Goal: Task Accomplishment & Management: Manage account settings

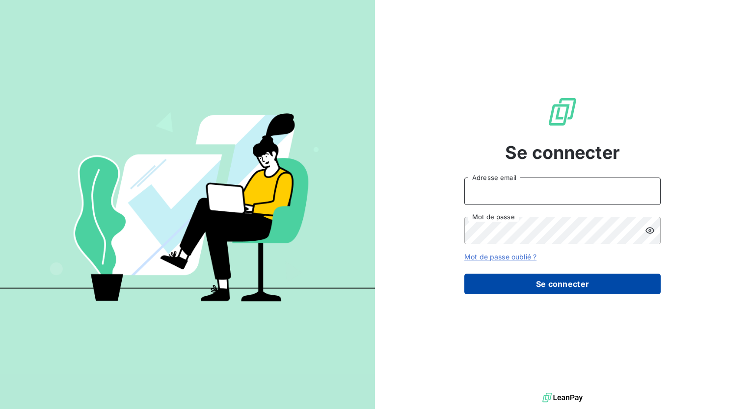
type input "[PERSON_NAME][EMAIL_ADDRESS][PERSON_NAME][DOMAIN_NAME]"
click at [560, 282] on button "Se connecter" at bounding box center [562, 284] width 196 height 21
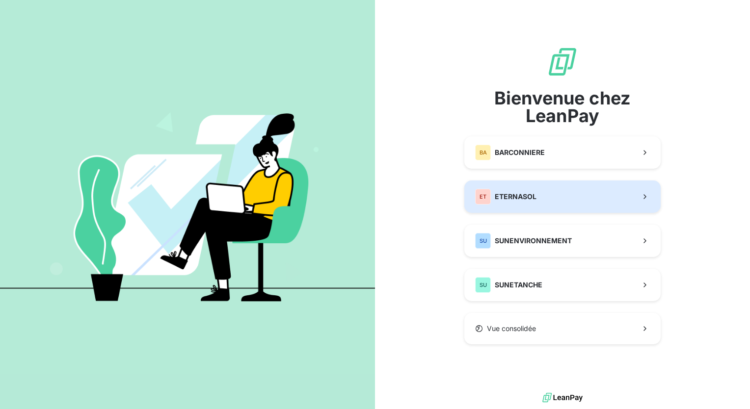
click at [625, 201] on button "ET ETERNASOL" at bounding box center [562, 197] width 196 height 32
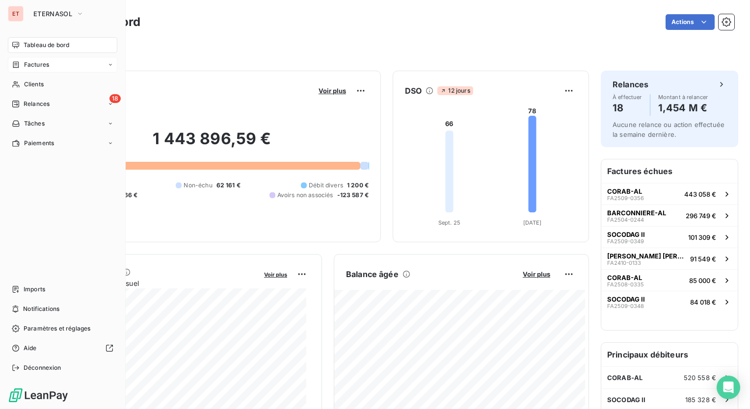
click at [58, 68] on div "Factures" at bounding box center [62, 65] width 109 height 16
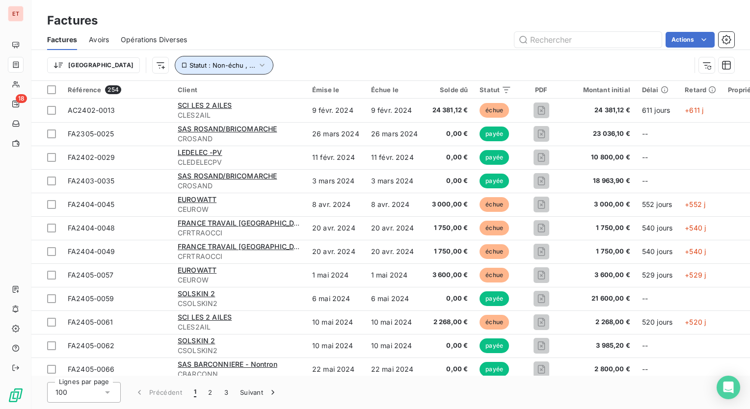
click at [257, 68] on icon "button" at bounding box center [262, 65] width 10 height 10
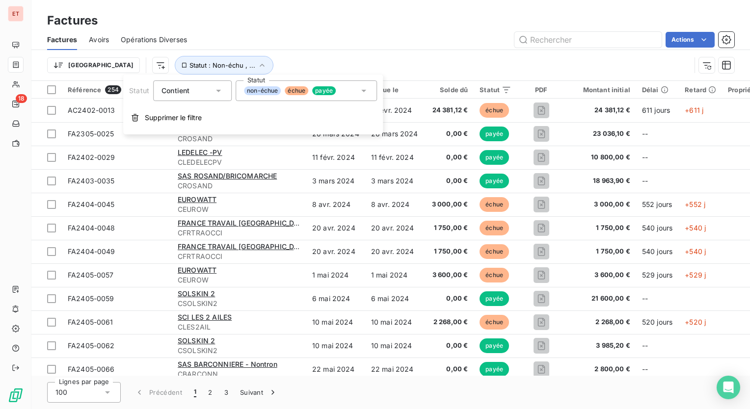
click at [364, 91] on icon at bounding box center [363, 91] width 5 height 2
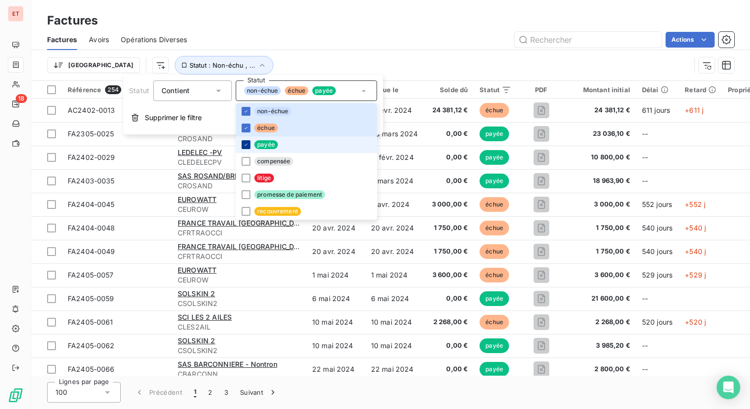
click at [247, 144] on icon at bounding box center [246, 145] width 6 height 6
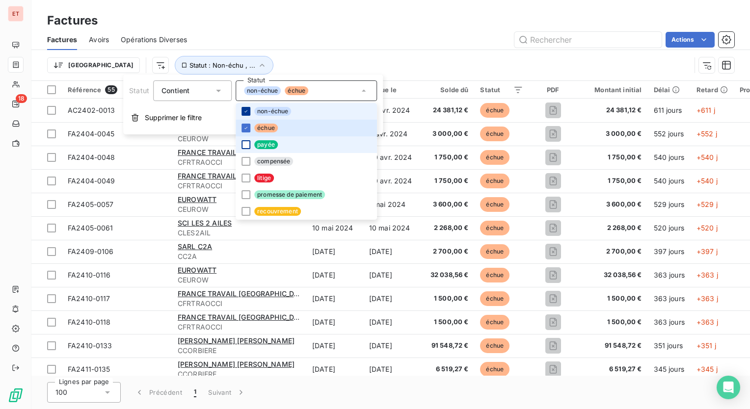
click at [245, 109] on icon at bounding box center [246, 111] width 6 height 6
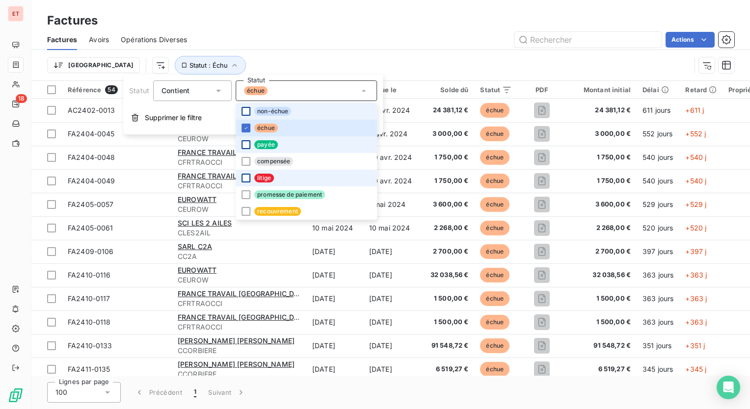
click at [242, 177] on div at bounding box center [245, 178] width 9 height 9
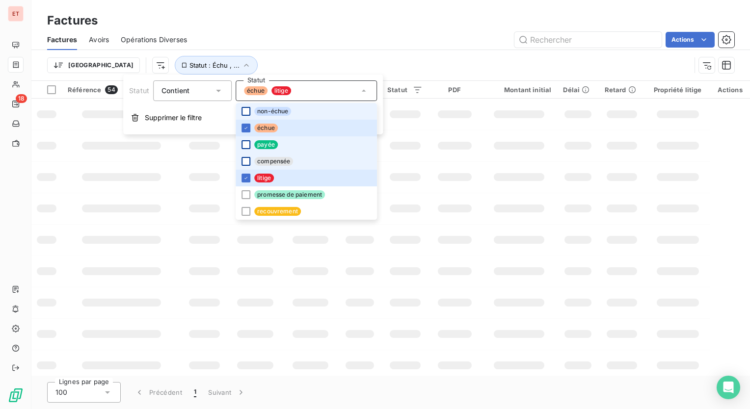
click at [246, 163] on div at bounding box center [245, 161] width 9 height 9
click at [337, 60] on div "Trier Statut : Échu , ..." at bounding box center [368, 65] width 643 height 19
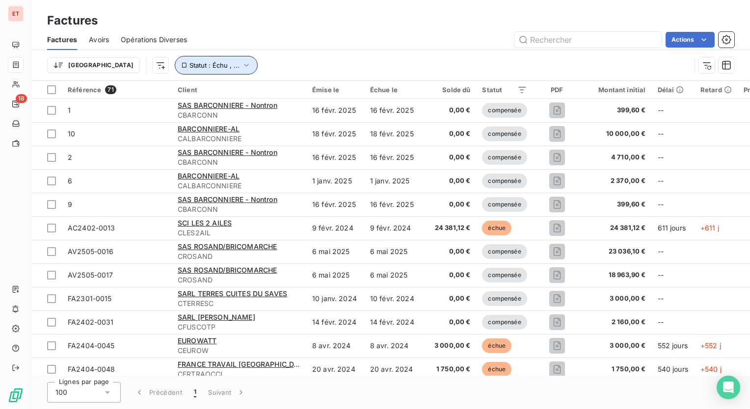
click at [241, 62] on icon "button" at bounding box center [246, 65] width 10 height 10
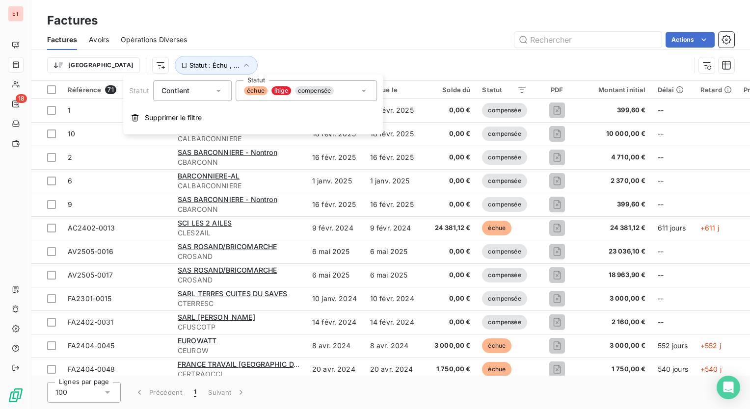
click at [364, 92] on icon at bounding box center [364, 91] width 10 height 10
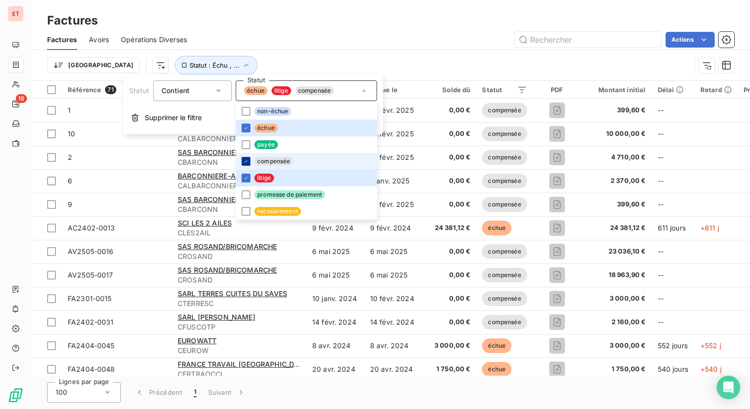
click at [245, 162] on icon at bounding box center [246, 161] width 6 height 6
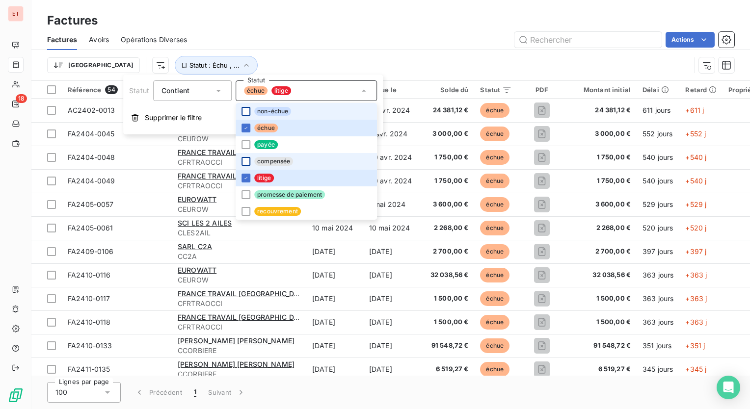
click at [245, 113] on div at bounding box center [245, 111] width 9 height 9
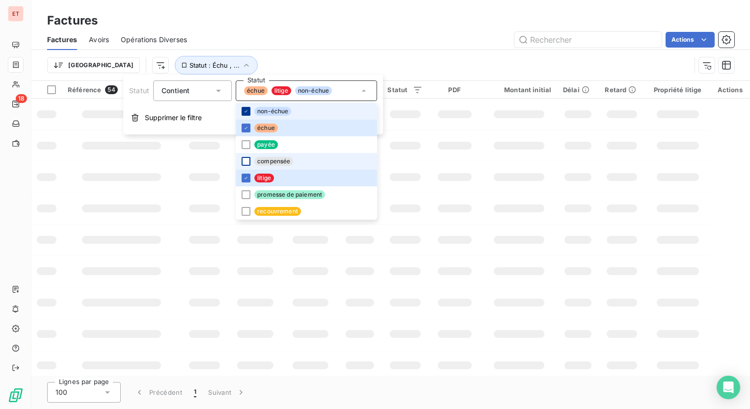
click at [245, 113] on icon at bounding box center [246, 111] width 6 height 6
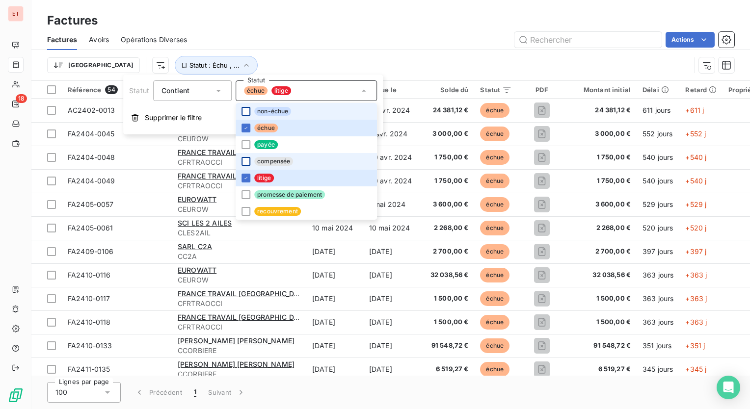
click at [243, 111] on div at bounding box center [245, 111] width 9 height 9
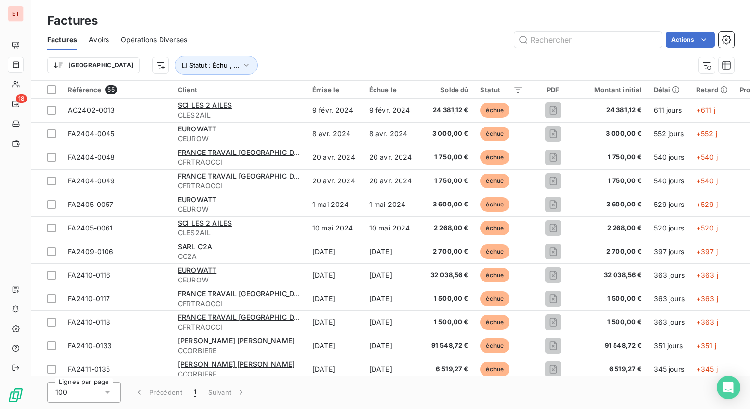
click at [417, 57] on div "Trier Statut : Échu , ..." at bounding box center [368, 65] width 643 height 19
click at [241, 67] on icon "button" at bounding box center [246, 65] width 10 height 10
click at [305, 60] on div "Trier Statut : Échu , ..." at bounding box center [368, 65] width 643 height 19
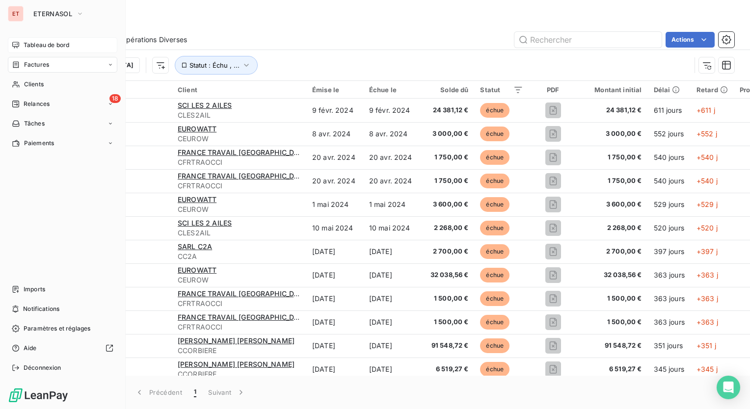
click at [14, 46] on icon at bounding box center [16, 45] width 8 height 8
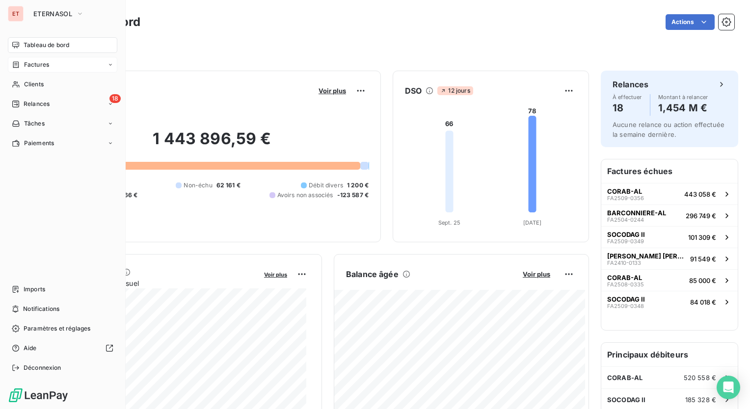
click at [37, 70] on div "Factures" at bounding box center [62, 65] width 109 height 16
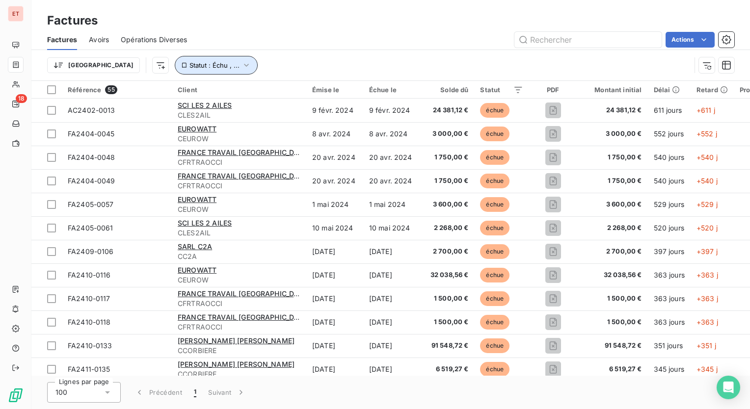
click at [241, 64] on icon "button" at bounding box center [246, 65] width 10 height 10
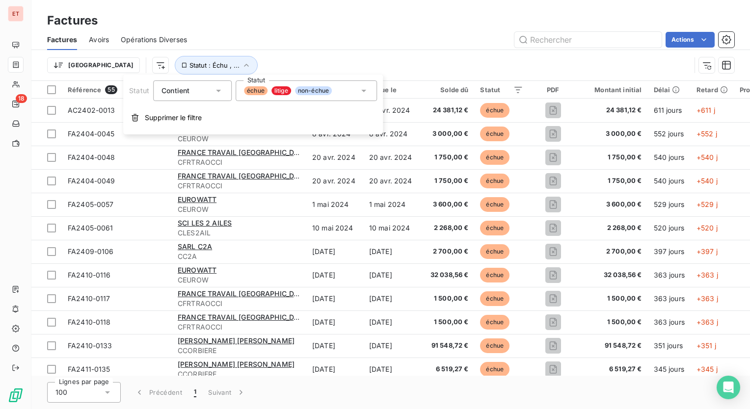
click at [392, 64] on div "Trier Statut : Échu , ..." at bounding box center [368, 65] width 643 height 19
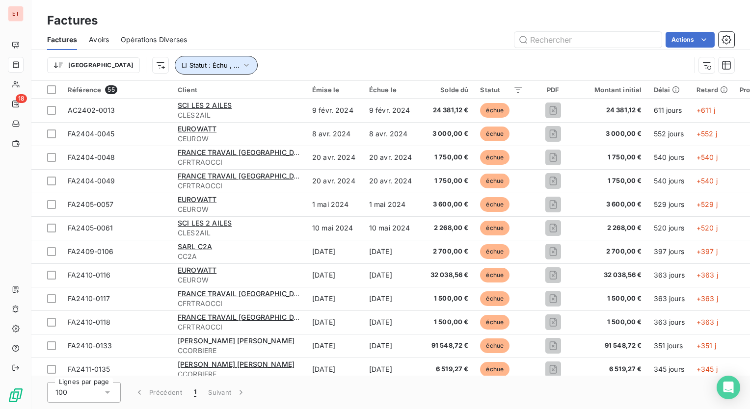
click at [241, 64] on icon "button" at bounding box center [246, 65] width 10 height 10
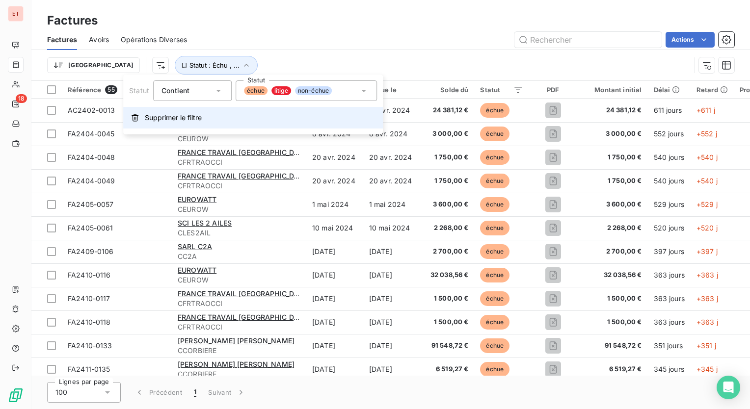
click at [169, 120] on span "Supprimer le filtre" at bounding box center [173, 118] width 57 height 10
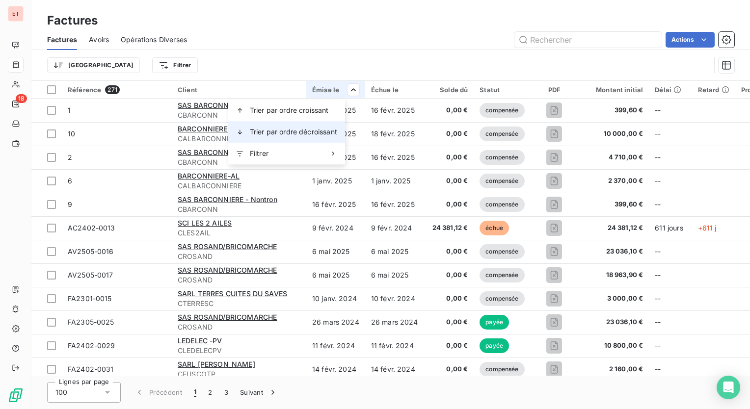
click at [296, 129] on span "Trier par ordre décroissant" at bounding box center [293, 132] width 87 height 10
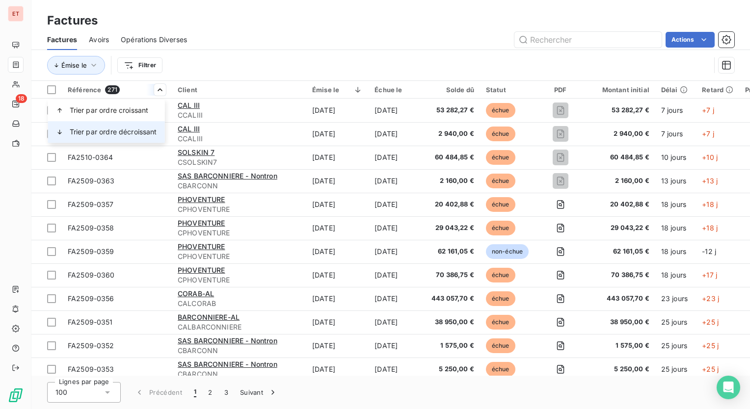
click at [129, 133] on span "Trier par ordre décroissant" at bounding box center [113, 132] width 87 height 10
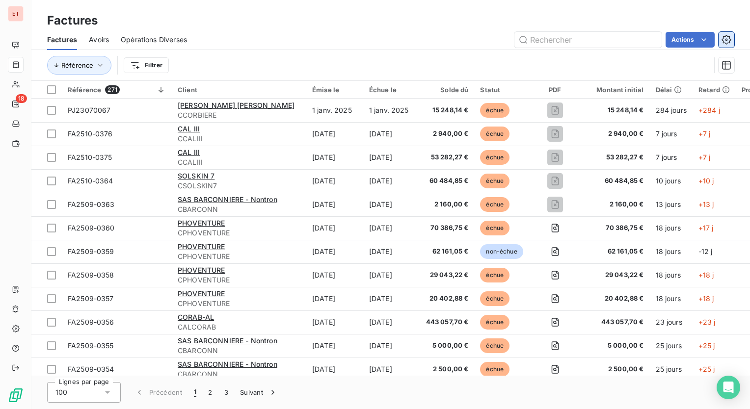
click at [728, 36] on icon "button" at bounding box center [725, 39] width 9 height 9
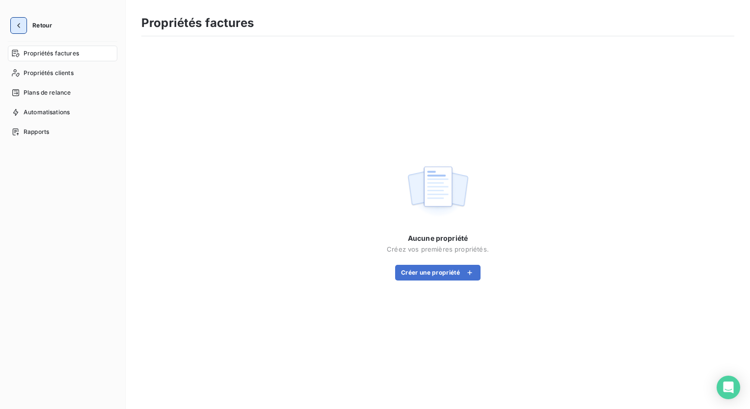
click at [24, 26] on button "button" at bounding box center [19, 26] width 16 height 16
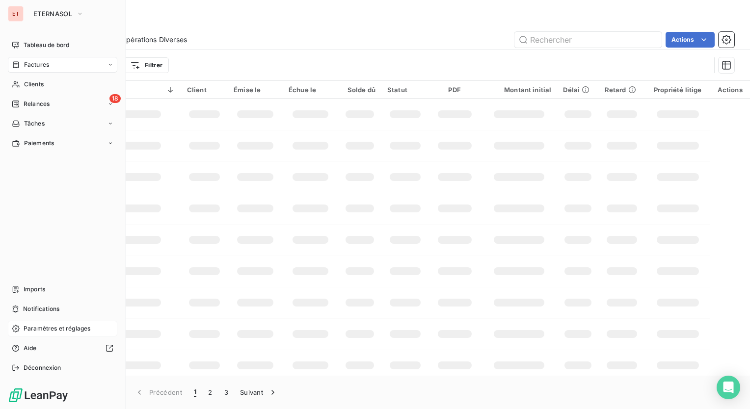
click at [74, 329] on span "Paramètres et réglages" at bounding box center [57, 328] width 67 height 9
click at [68, 329] on span "Paramètres et réglages" at bounding box center [57, 328] width 67 height 9
click at [37, 332] on span "Paramètres et réglages" at bounding box center [57, 328] width 67 height 9
click at [71, 328] on span "Paramètres et réglages" at bounding box center [57, 328] width 67 height 9
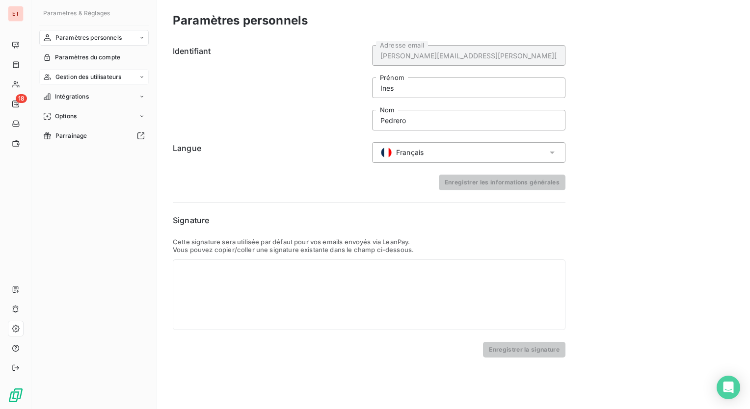
click at [115, 83] on div "Gestion des utilisateurs" at bounding box center [93, 77] width 109 height 16
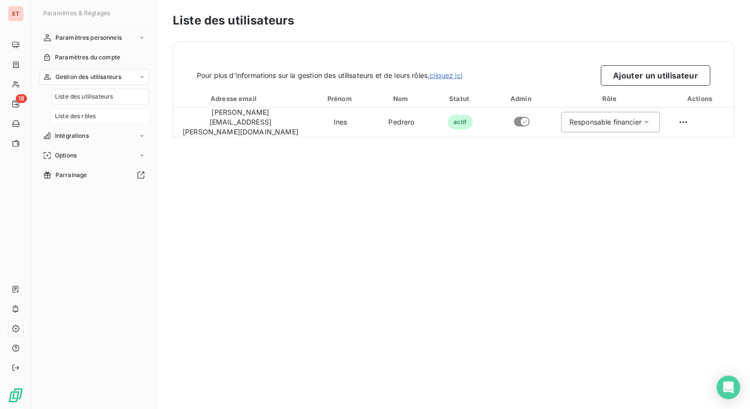
click at [90, 118] on span "Liste des rôles" at bounding box center [75, 116] width 41 height 9
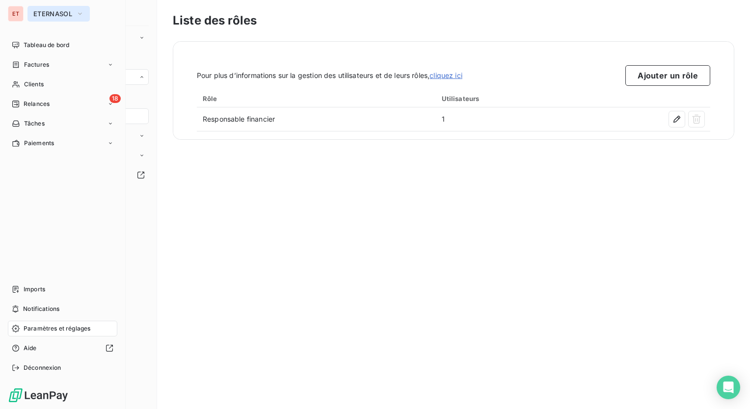
click at [53, 18] on button "ETERNASOL" at bounding box center [58, 14] width 62 height 16
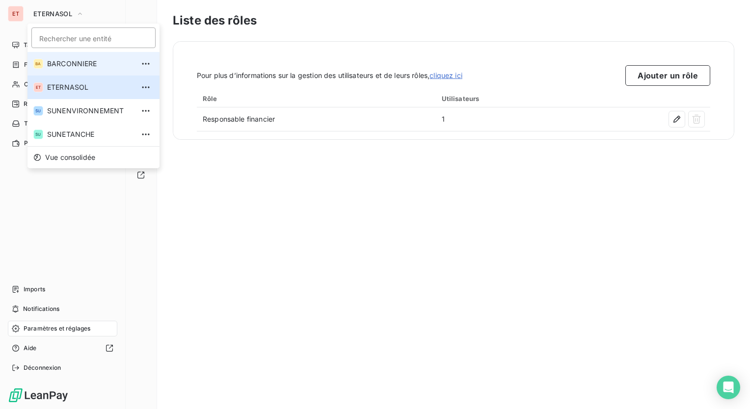
click at [91, 68] on span "BARCONNIERE" at bounding box center [90, 64] width 87 height 10
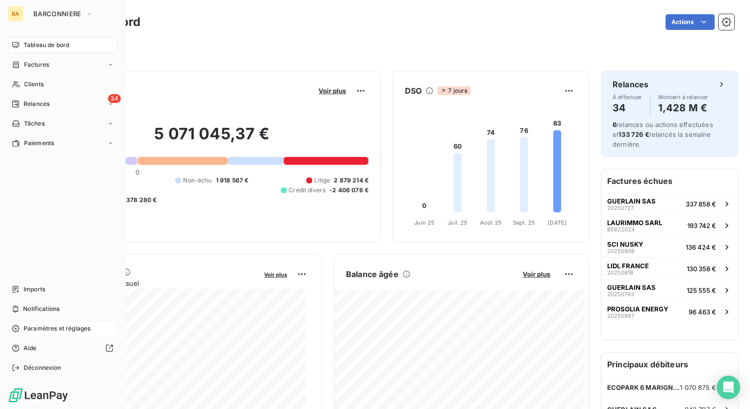
click at [55, 333] on span "Paramètres et réglages" at bounding box center [57, 328] width 67 height 9
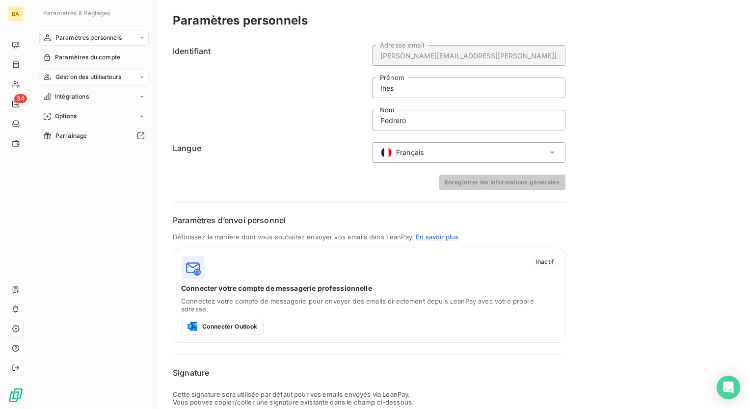
click at [122, 78] on span "Gestion des utilisateurs" at bounding box center [88, 77] width 66 height 9
click at [121, 78] on span "Gestion des utilisateurs" at bounding box center [88, 77] width 66 height 9
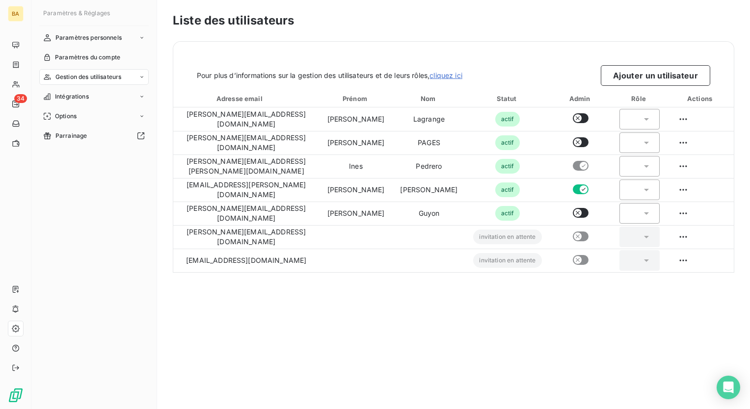
click at [120, 86] on nav "Paramètres personnels Paramètres du compte Gestion des utilisateurs Intégration…" at bounding box center [93, 87] width 109 height 114
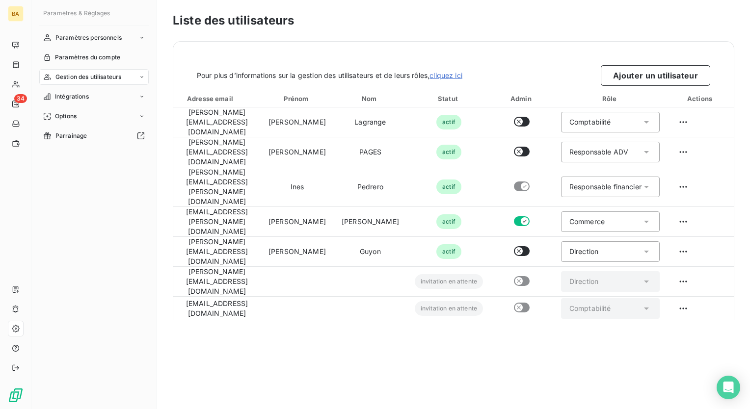
click at [126, 79] on div "Gestion des utilisateurs" at bounding box center [93, 77] width 109 height 16
click at [122, 81] on div "Gestion des utilisateurs" at bounding box center [93, 77] width 109 height 16
click at [91, 117] on span "Liste des rôles" at bounding box center [75, 116] width 41 height 9
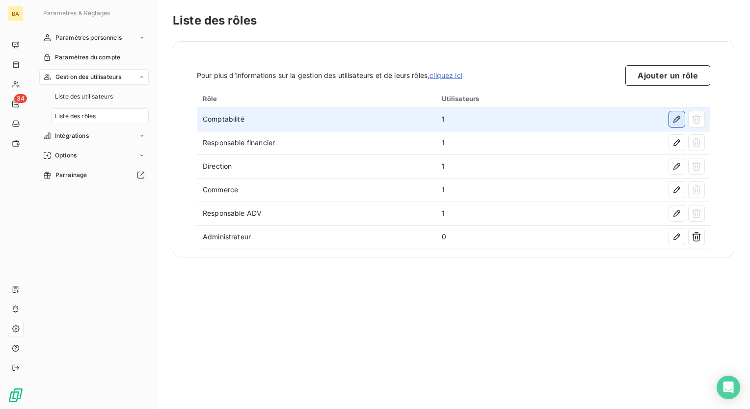
click at [678, 120] on icon "button" at bounding box center [677, 119] width 10 height 10
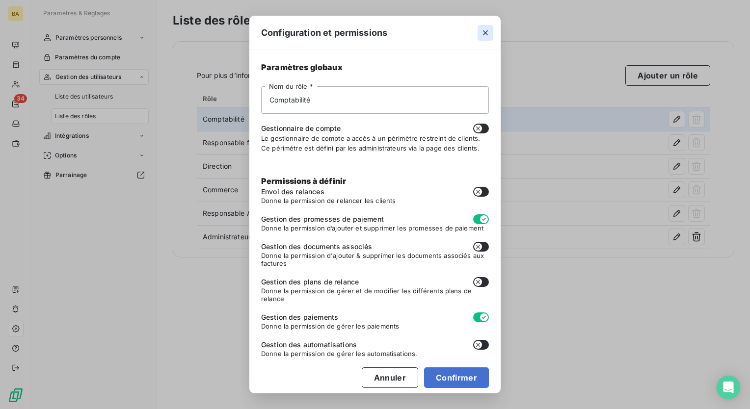
click at [485, 32] on icon "button" at bounding box center [485, 32] width 5 height 5
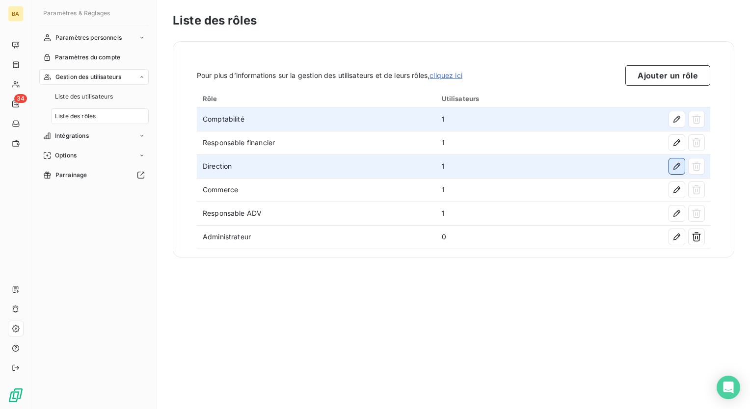
click at [677, 167] on icon "button" at bounding box center [676, 166] width 7 height 7
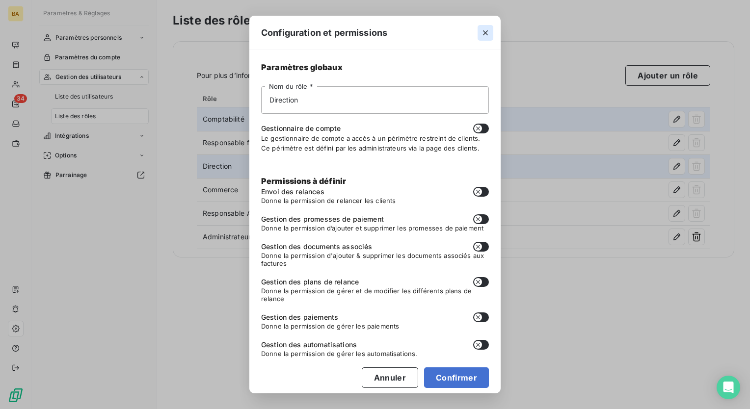
click at [489, 30] on icon "button" at bounding box center [485, 33] width 10 height 10
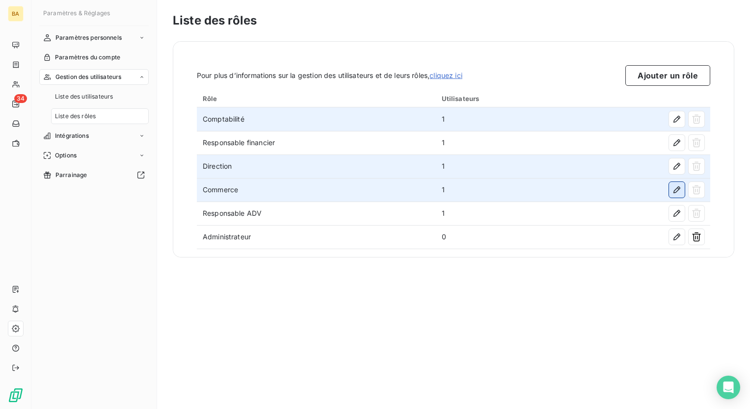
click at [678, 194] on icon "button" at bounding box center [677, 190] width 10 height 10
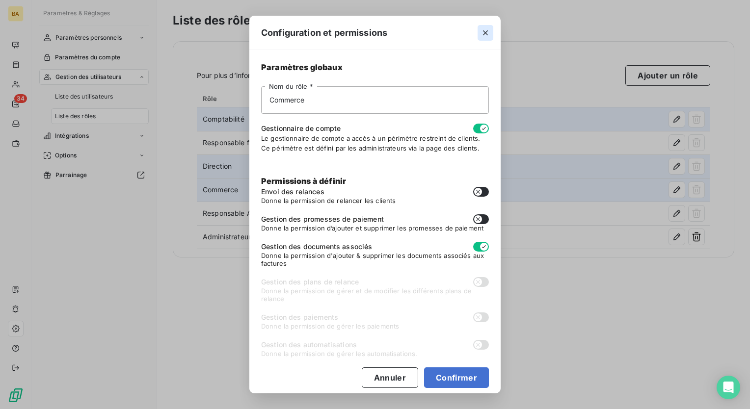
click at [485, 30] on icon "button" at bounding box center [485, 33] width 10 height 10
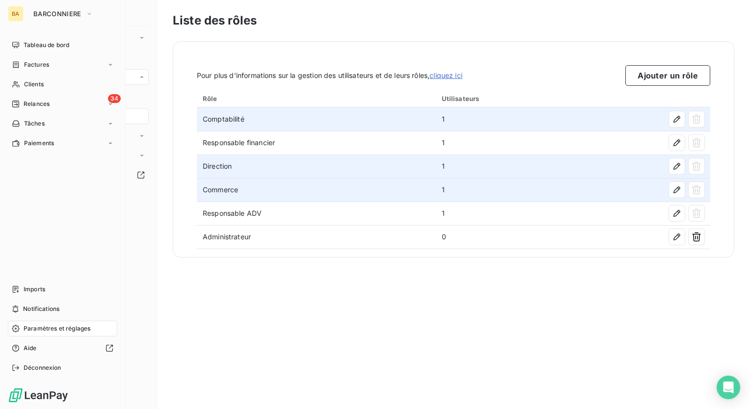
click at [15, 16] on div "BA" at bounding box center [16, 14] width 16 height 16
click at [49, 10] on span "BARCONNIERE" at bounding box center [57, 14] width 48 height 8
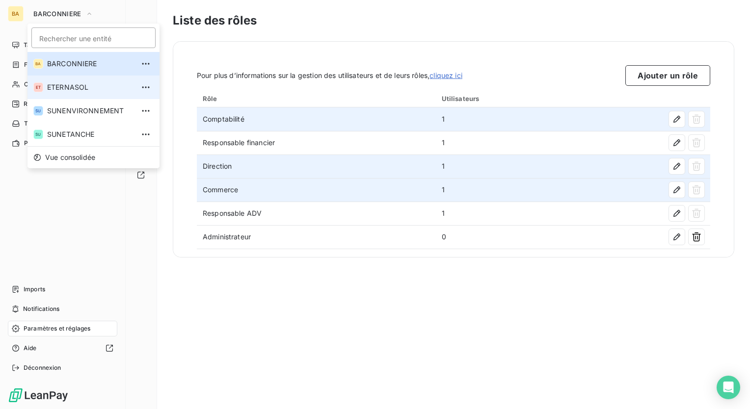
click at [75, 92] on li "ET ETERNASOL" at bounding box center [93, 88] width 132 height 24
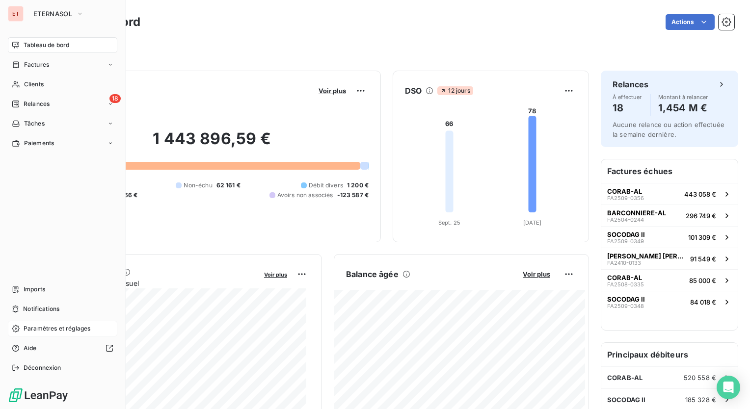
click at [71, 325] on span "Paramètres et réglages" at bounding box center [57, 328] width 67 height 9
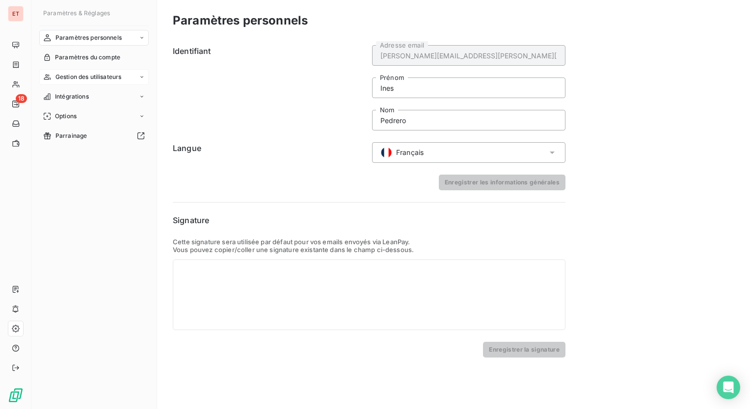
click at [137, 79] on div "Gestion des utilisateurs" at bounding box center [93, 77] width 109 height 16
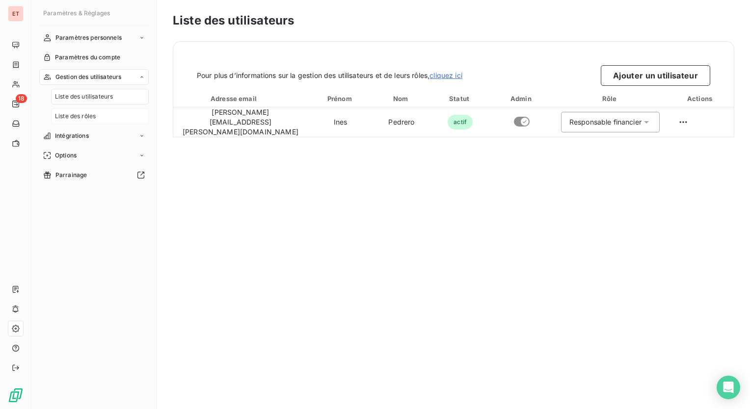
click at [92, 117] on span "Liste des rôles" at bounding box center [75, 116] width 41 height 9
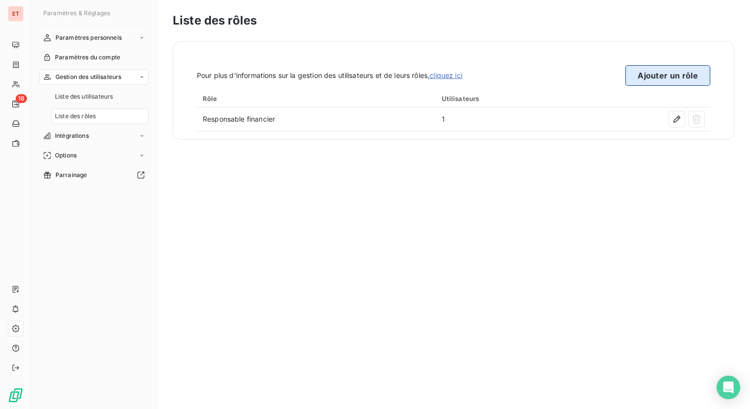
click at [688, 83] on button "Ajouter un rôle" at bounding box center [667, 75] width 85 height 21
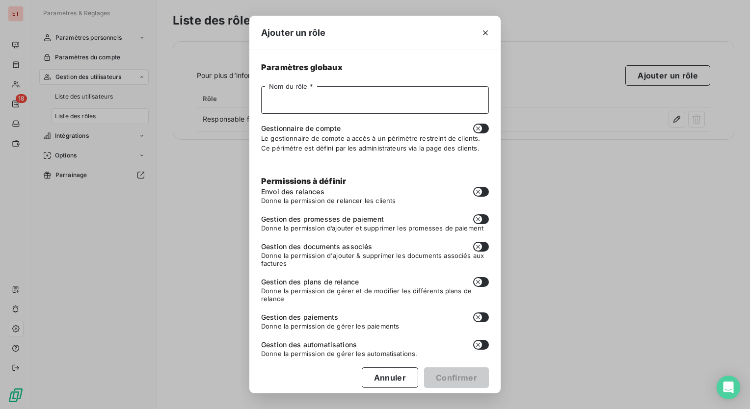
click at [358, 107] on input "Nom du rôle *" at bounding box center [375, 99] width 228 height 27
type input "Comptabilité"
click at [477, 248] on button "button" at bounding box center [481, 247] width 16 height 10
checkbox input "true"
click at [454, 381] on button "Confirmer" at bounding box center [456, 377] width 65 height 21
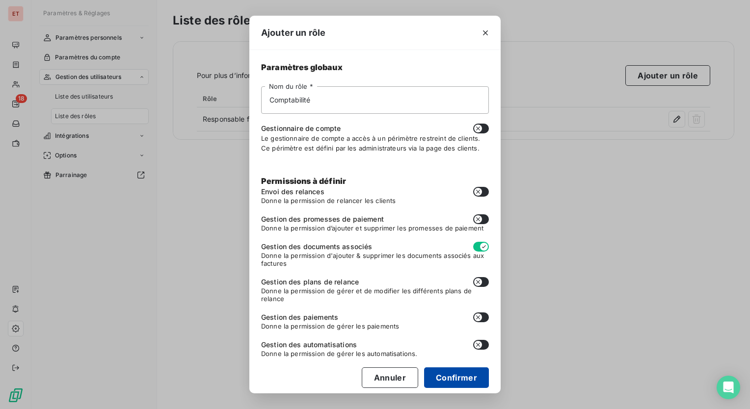
checkbox input "false"
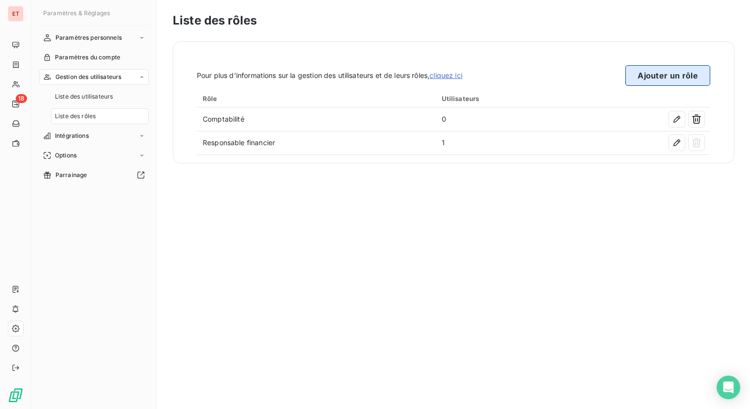
click at [647, 81] on button "Ajouter un rôle" at bounding box center [667, 75] width 85 height 21
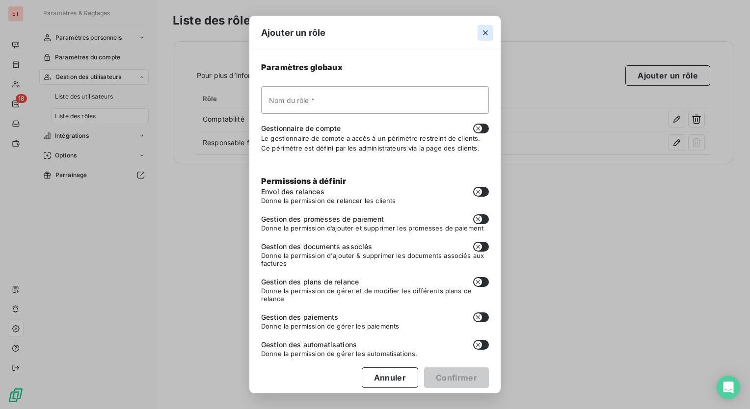
click at [485, 28] on icon "button" at bounding box center [485, 33] width 10 height 10
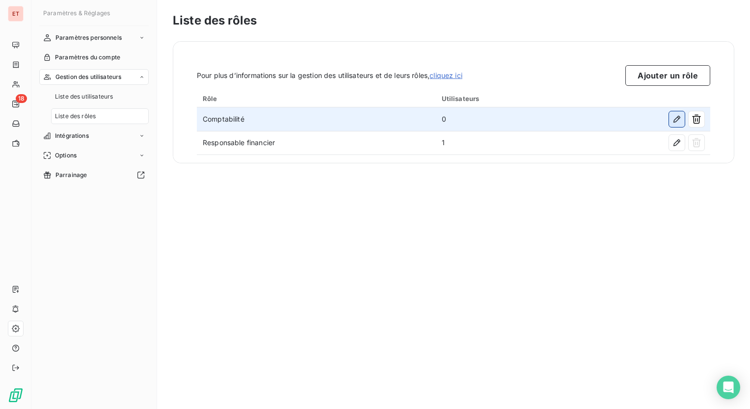
click at [678, 119] on icon "button" at bounding box center [677, 119] width 10 height 10
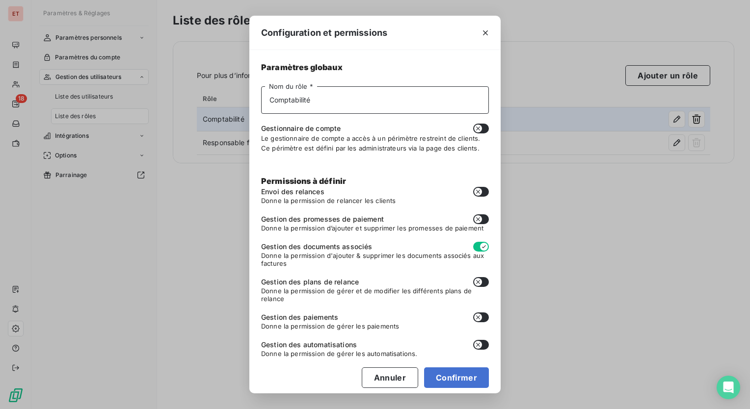
drag, startPoint x: 337, startPoint y: 98, endPoint x: 163, endPoint y: 118, distance: 175.3
click at [167, 115] on div "Configuration et permissions Paramètres globaux Comptabilité Nom du rôle * Gest…" at bounding box center [375, 204] width 750 height 409
type input "Commerce"
click at [475, 129] on button "button" at bounding box center [481, 129] width 16 height 10
checkbox input "true"
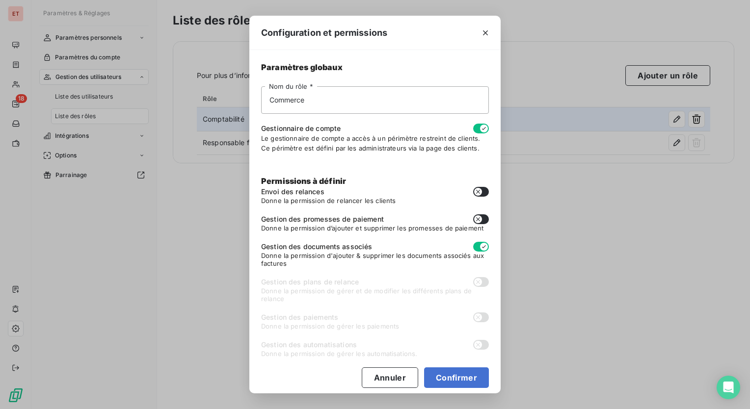
click at [478, 220] on button "button" at bounding box center [481, 219] width 16 height 10
checkbox input "true"
click at [449, 377] on button "Confirmer" at bounding box center [456, 377] width 65 height 21
type input "Commerce"
checkbox input "true"
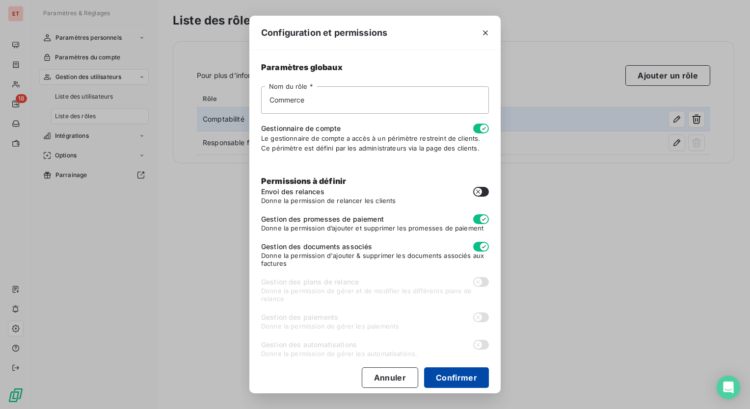
checkbox input "true"
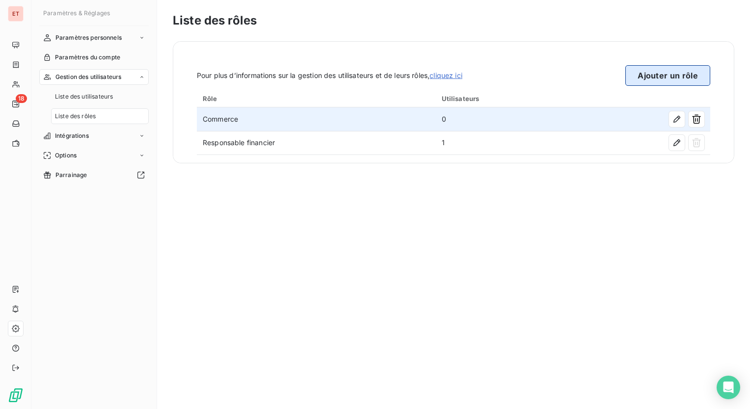
click at [678, 82] on button "Ajouter un rôle" at bounding box center [667, 75] width 85 height 21
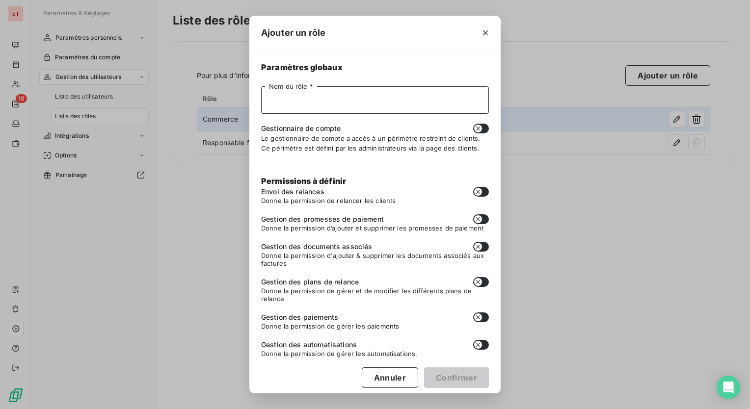
click at [334, 102] on input "Nom du rôle *" at bounding box center [375, 99] width 228 height 27
type input "Comptabilité"
type button "on"
click at [476, 220] on button "button" at bounding box center [481, 219] width 16 height 10
checkbox input "true"
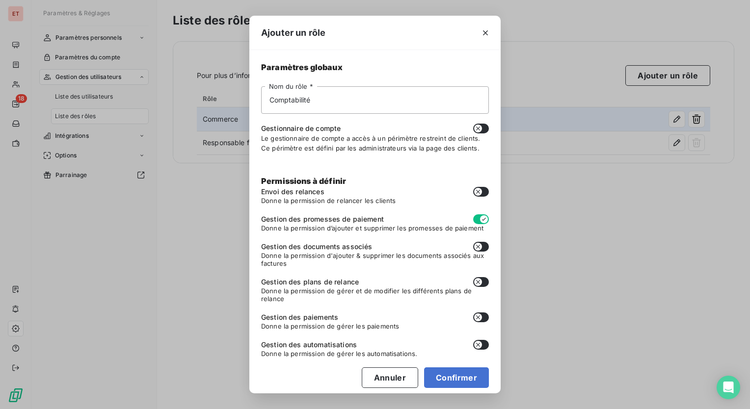
click at [476, 318] on button "button" at bounding box center [481, 317] width 16 height 10
checkbox input "true"
click at [468, 380] on button "Confirmer" at bounding box center [456, 377] width 65 height 21
checkbox input "false"
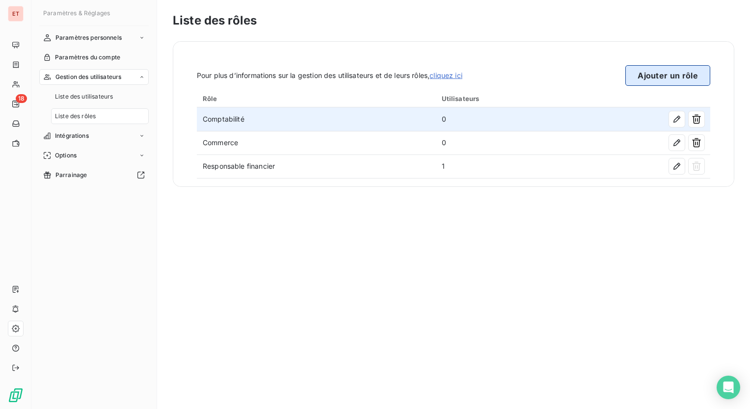
click at [663, 80] on button "Ajouter un rôle" at bounding box center [667, 75] width 85 height 21
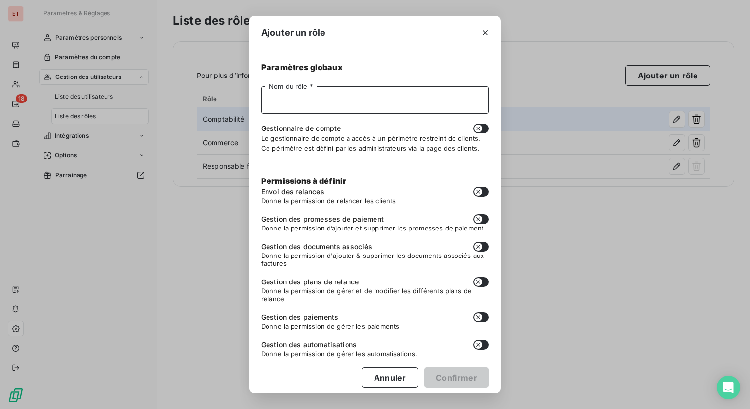
click at [358, 103] on input "Nom du rôle *" at bounding box center [375, 99] width 228 height 27
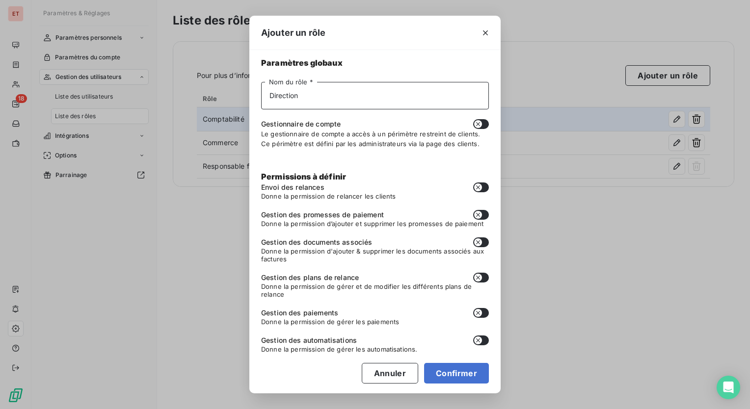
scroll to position [6, 0]
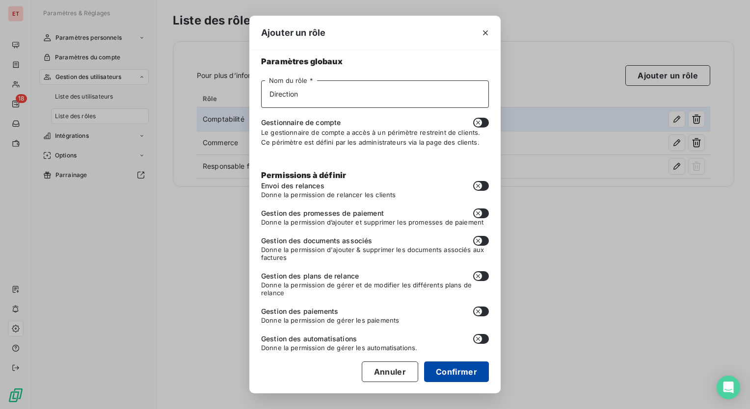
type input "Direction"
click at [469, 376] on button "Confirmer" at bounding box center [456, 372] width 65 height 21
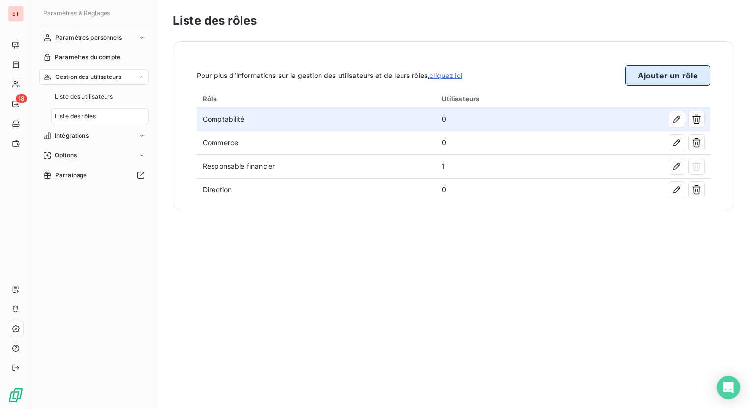
click at [691, 76] on button "Ajouter un rôle" at bounding box center [667, 75] width 85 height 21
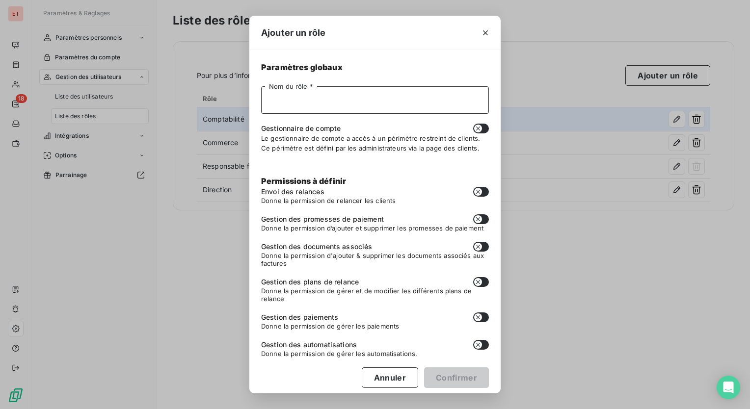
click at [343, 102] on input "Nom du rôle *" at bounding box center [375, 99] width 228 height 27
type input "Responsable ADV"
click at [480, 191] on button "button" at bounding box center [481, 192] width 16 height 10
checkbox input "true"
click at [477, 219] on button "button" at bounding box center [481, 219] width 16 height 10
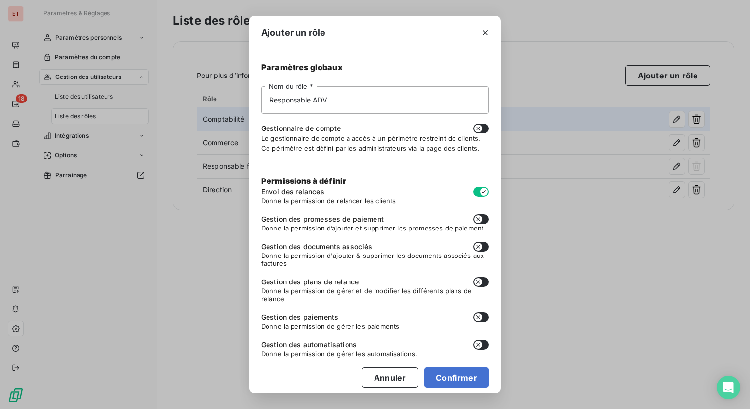
checkbox input "true"
click at [475, 248] on button "button" at bounding box center [481, 247] width 16 height 10
checkbox input "true"
click at [477, 284] on button "button" at bounding box center [481, 282] width 16 height 10
checkbox input "true"
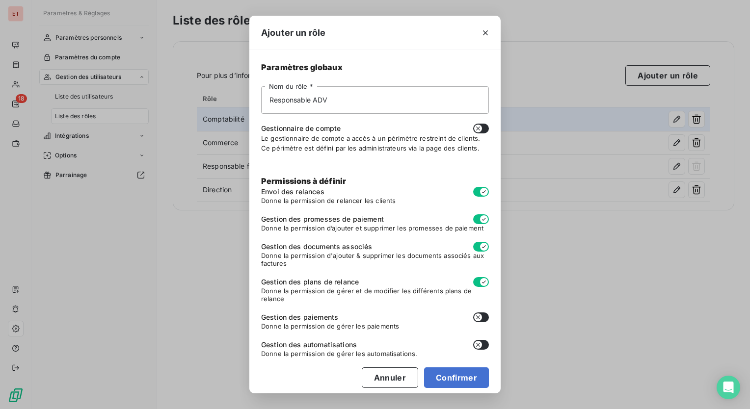
click at [476, 318] on button "button" at bounding box center [481, 317] width 16 height 10
checkbox input "true"
click at [476, 348] on button "button" at bounding box center [481, 345] width 16 height 10
checkbox input "true"
click at [458, 377] on button "Confirmer" at bounding box center [456, 377] width 65 height 21
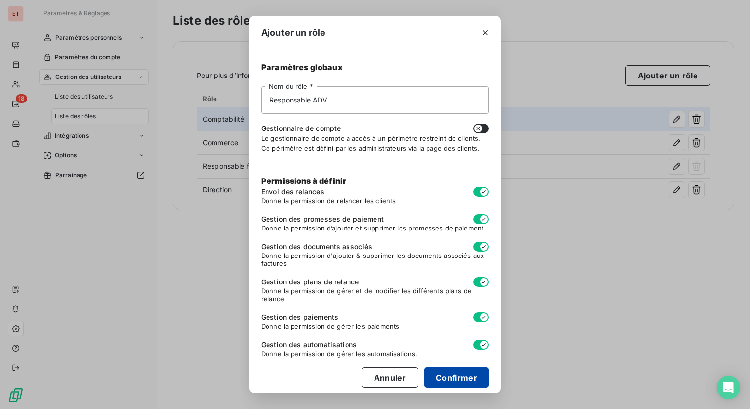
checkbox input "false"
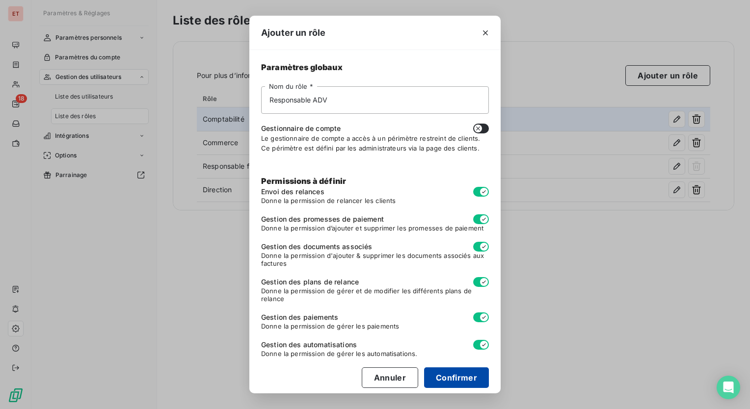
checkbox input "false"
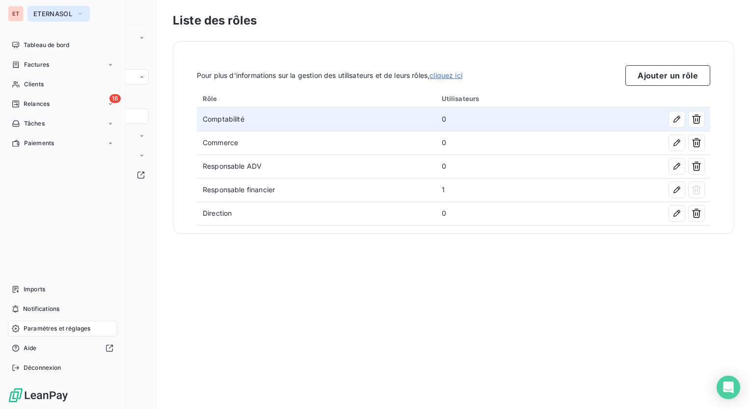
click at [37, 13] on span "ETERNASOL" at bounding box center [52, 14] width 39 height 8
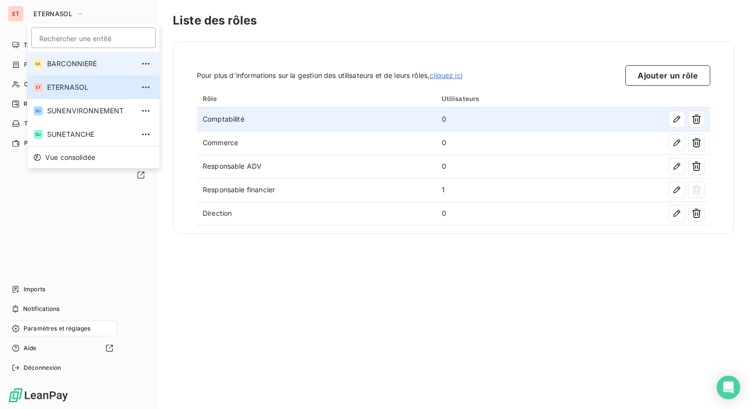
click at [62, 64] on span "BARCONNIERE" at bounding box center [90, 64] width 87 height 10
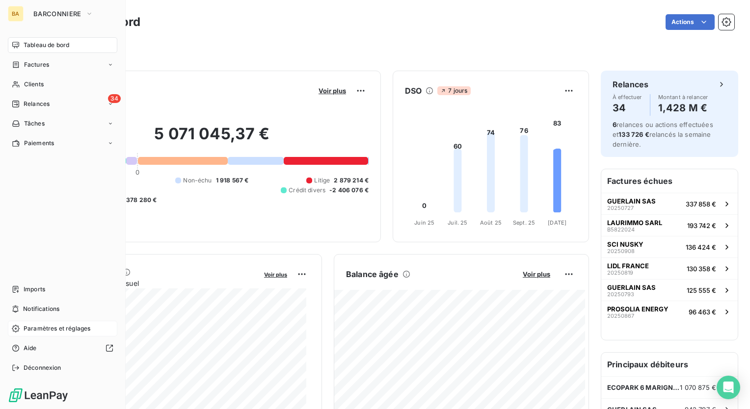
click at [53, 333] on span "Paramètres et réglages" at bounding box center [57, 328] width 67 height 9
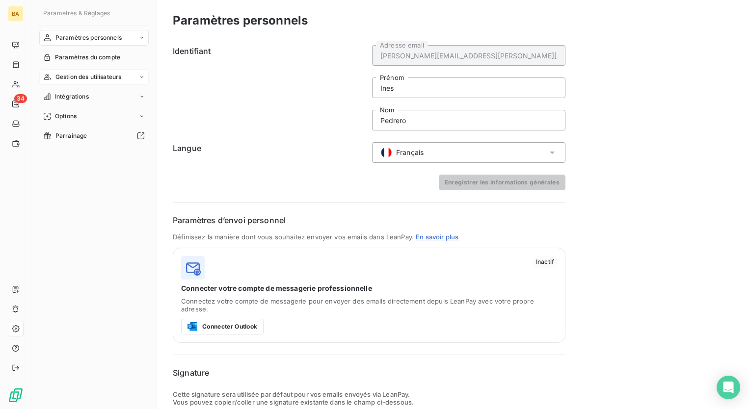
click at [139, 79] on icon at bounding box center [142, 77] width 6 height 6
click at [138, 79] on div "Gestion des utilisateurs" at bounding box center [93, 77] width 109 height 16
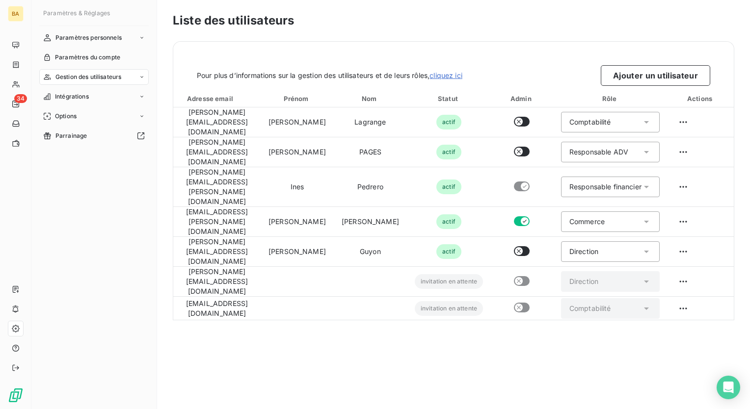
click at [138, 79] on div "Gestion des utilisateurs" at bounding box center [93, 77] width 109 height 16
click at [97, 115] on div "Liste des rôles" at bounding box center [100, 116] width 98 height 16
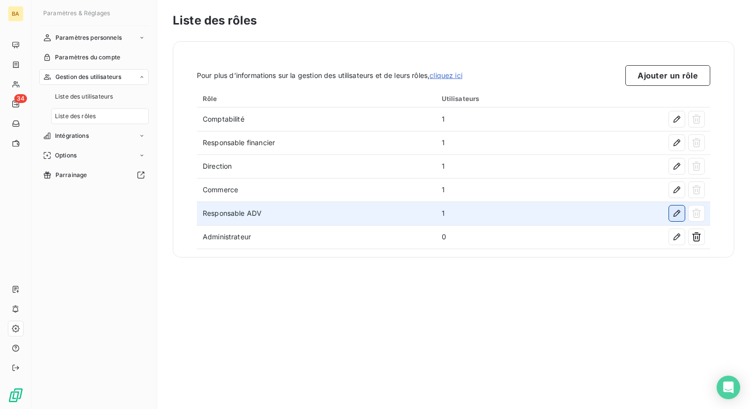
click at [678, 216] on icon "button" at bounding box center [677, 213] width 10 height 10
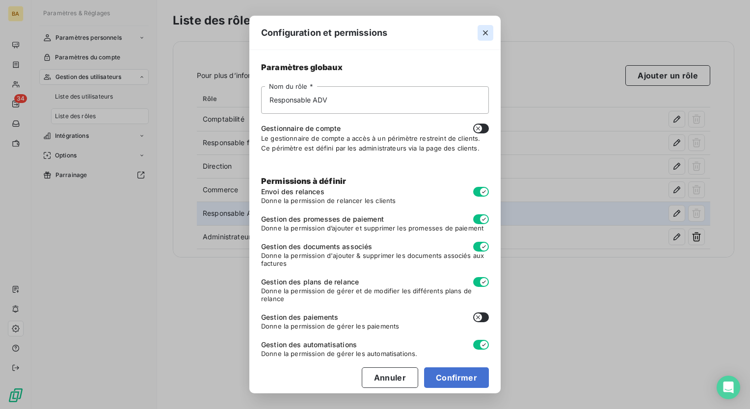
click at [485, 35] on icon "button" at bounding box center [485, 33] width 10 height 10
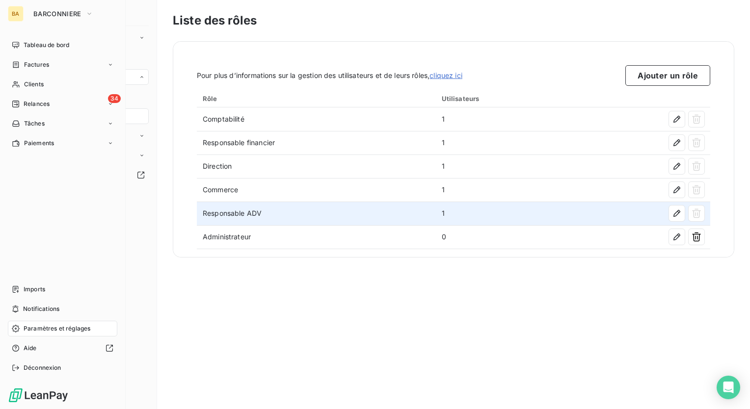
click at [47, 332] on span "Paramètres et réglages" at bounding box center [57, 328] width 67 height 9
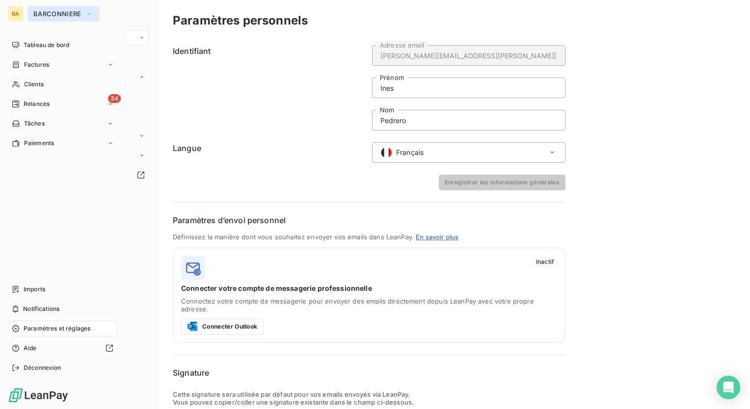
click at [83, 17] on button "BARCONNIERE" at bounding box center [63, 14] width 72 height 16
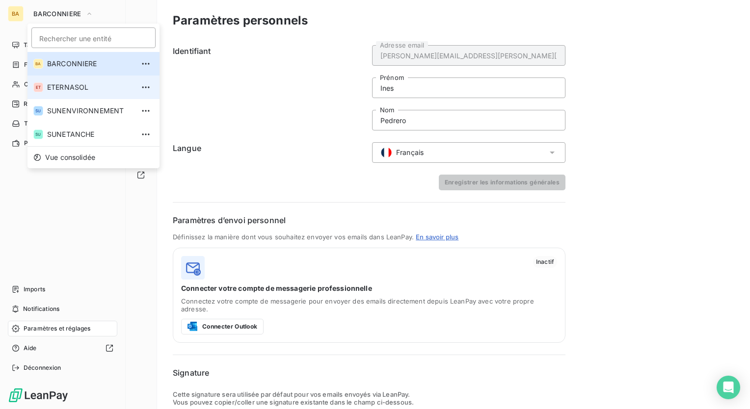
click at [72, 91] on span "ETERNASOL" at bounding box center [90, 87] width 87 height 10
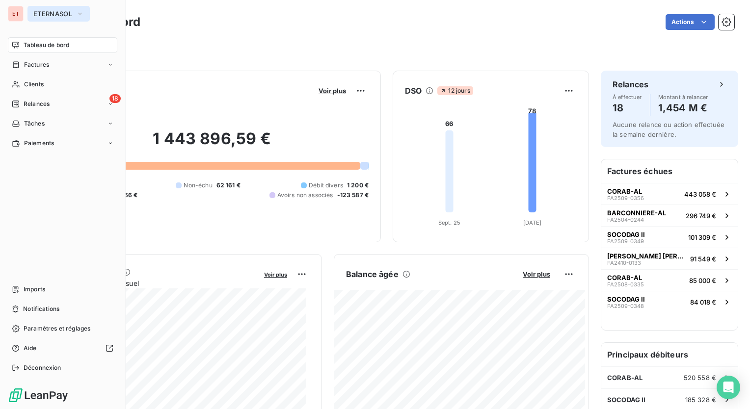
click at [51, 10] on span "ETERNASOL" at bounding box center [52, 14] width 39 height 8
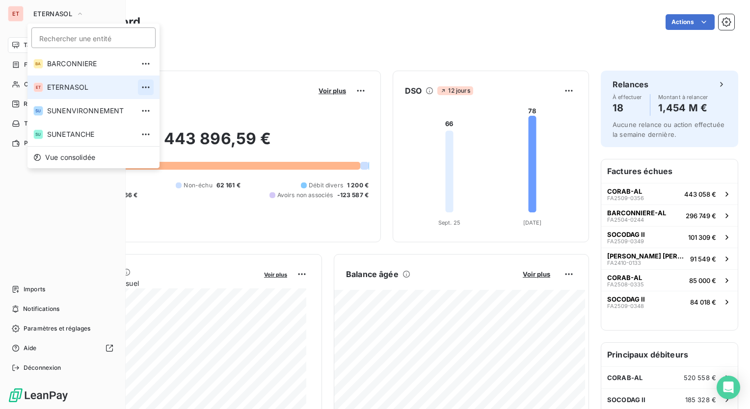
click at [142, 87] on icon "button" at bounding box center [145, 86] width 7 height 1
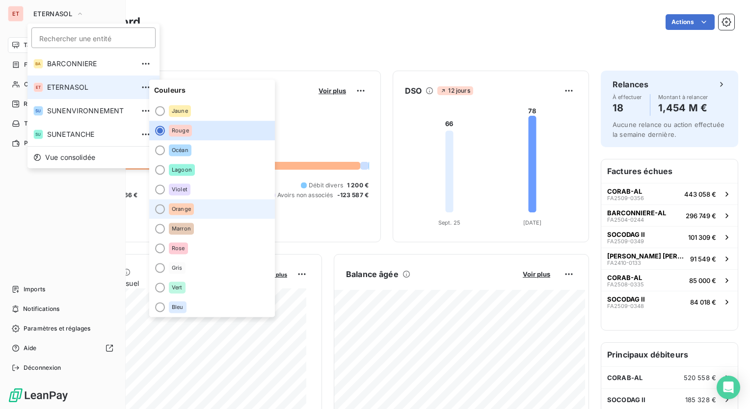
click at [161, 212] on div at bounding box center [160, 209] width 10 height 10
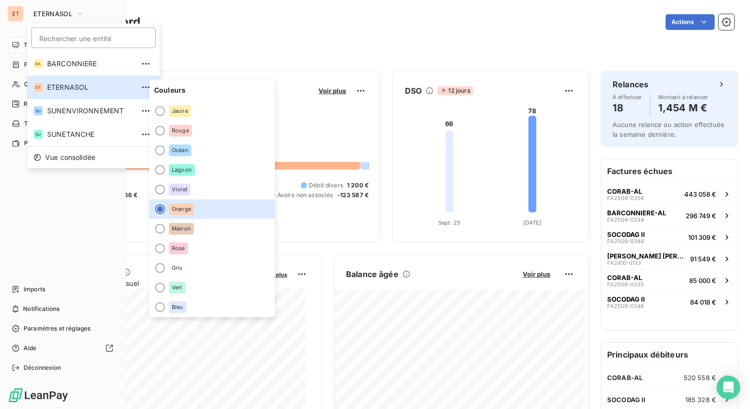
click at [82, 210] on div "Tableau de bord Factures Clients 18 Relances Tâches Paiements Imports Notificat…" at bounding box center [62, 206] width 109 height 338
click at [64, 207] on div "Tableau de bord Factures Clients 18 Relances Tâches Paiements Imports Notificat…" at bounding box center [62, 206] width 109 height 338
click at [80, 14] on icon "button" at bounding box center [80, 14] width 4 height 2
click at [63, 88] on span "ETERNASOL" at bounding box center [90, 87] width 87 height 10
click at [75, 333] on span "Paramètres et réglages" at bounding box center [57, 328] width 67 height 9
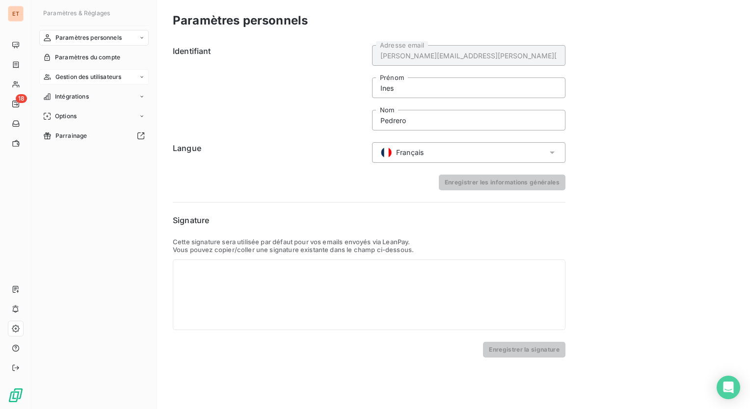
click at [143, 78] on icon at bounding box center [142, 77] width 6 height 6
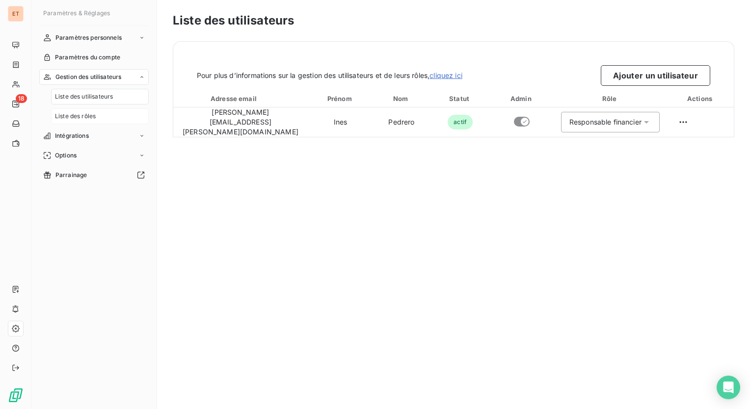
click at [106, 119] on div "Liste des rôles" at bounding box center [100, 116] width 98 height 16
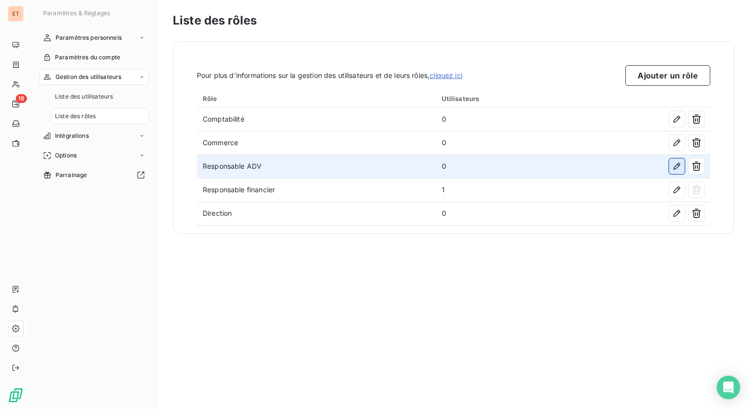
click at [676, 168] on icon "button" at bounding box center [676, 166] width 7 height 7
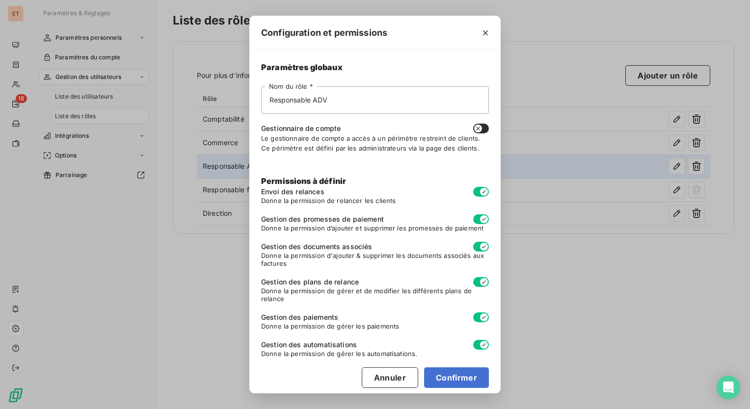
click at [473, 319] on button "button" at bounding box center [481, 317] width 16 height 10
click at [443, 378] on button "Confirmer" at bounding box center [456, 377] width 65 height 21
checkbox input "false"
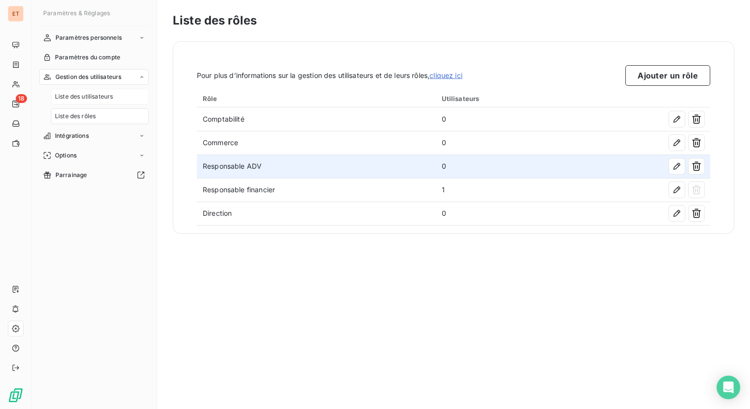
click at [100, 96] on span "Liste des utilisateurs" at bounding box center [84, 96] width 58 height 9
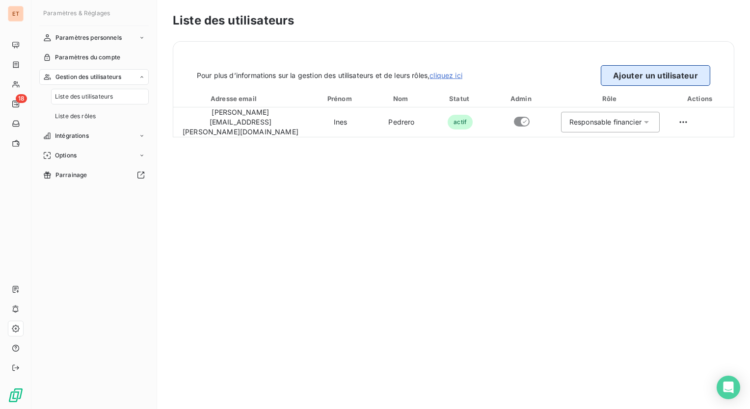
click at [618, 78] on button "Ajouter un utilisateur" at bounding box center [654, 75] width 109 height 21
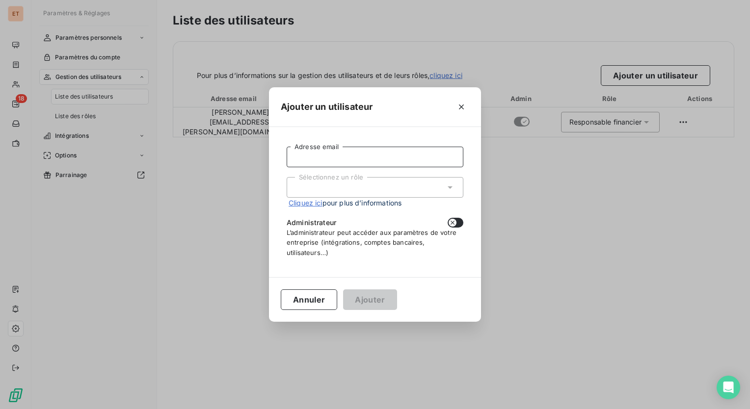
click at [350, 154] on input "Adresse email" at bounding box center [374, 157] width 177 height 21
type input "[EMAIL_ADDRESS][DOMAIN_NAME]"
click at [438, 190] on div "Sélectionnez un rôle" at bounding box center [374, 187] width 177 height 21
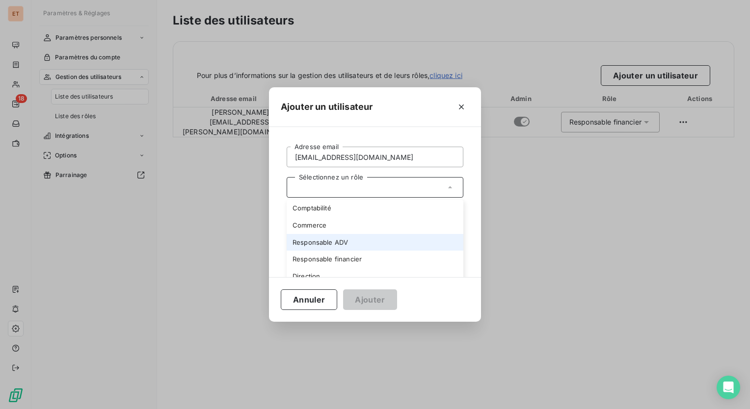
click at [365, 243] on li "Responsable ADV" at bounding box center [374, 242] width 177 height 17
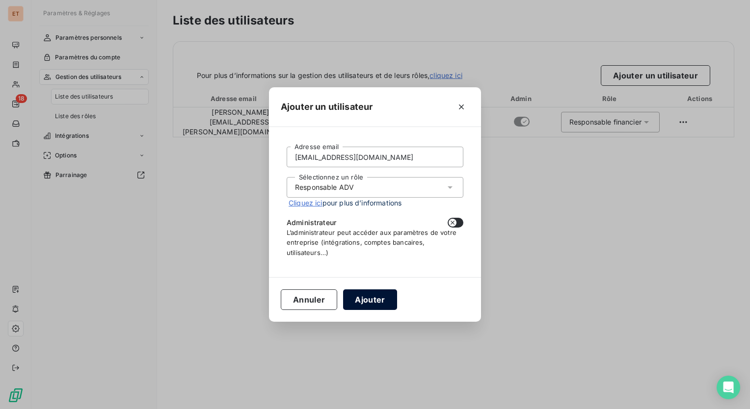
click at [376, 298] on button "Ajouter" at bounding box center [369, 299] width 53 height 21
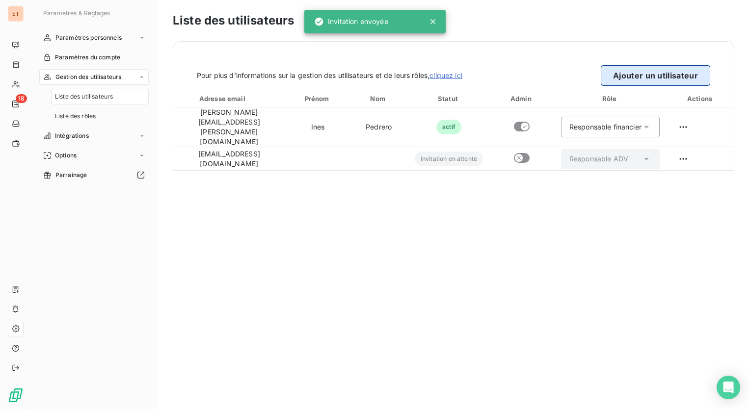
click at [687, 81] on button "Ajouter un utilisateur" at bounding box center [654, 75] width 109 height 21
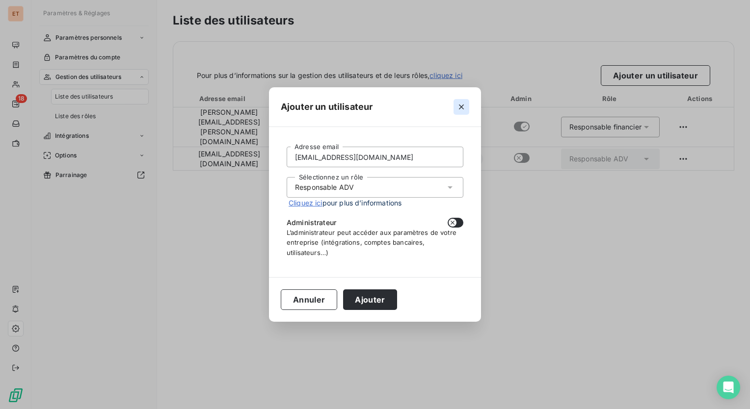
click at [461, 104] on icon "button" at bounding box center [461, 107] width 10 height 10
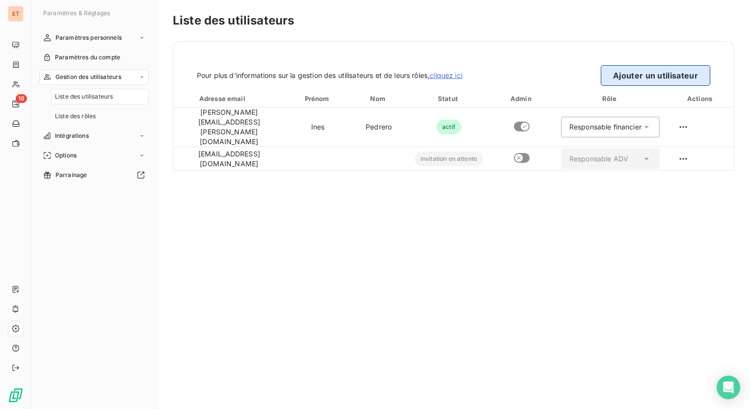
click at [623, 79] on button "Ajouter un utilisateur" at bounding box center [654, 75] width 109 height 21
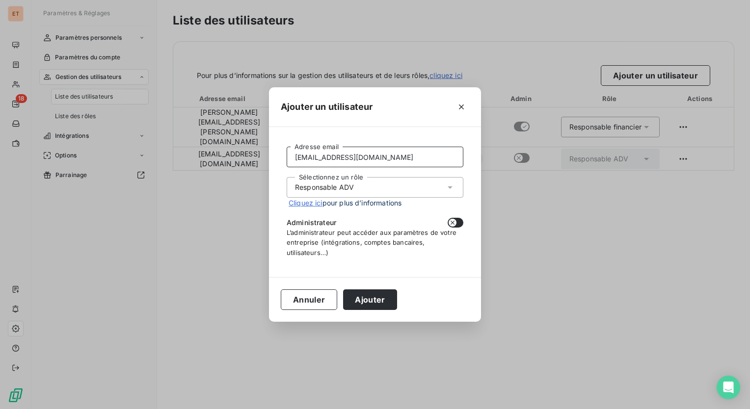
drag, startPoint x: 401, startPoint y: 149, endPoint x: 271, endPoint y: 150, distance: 130.0
click at [271, 150] on div "[EMAIL_ADDRESS][DOMAIN_NAME] Adresse email Sélectionnez un rôle Responsable ADV…" at bounding box center [375, 202] width 212 height 150
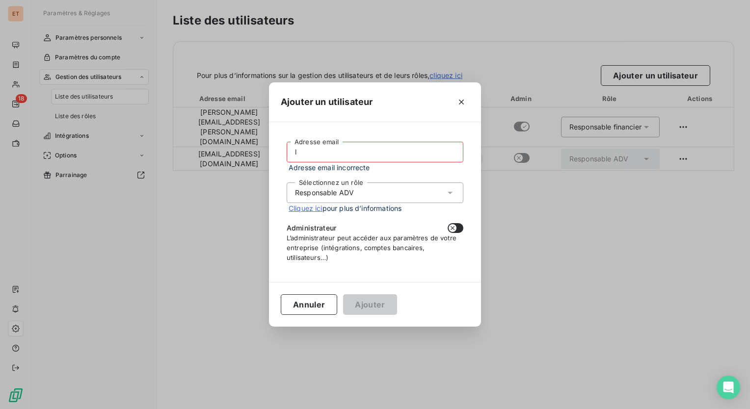
type input "[PERSON_NAME][EMAIL_ADDRESS][DOMAIN_NAME]"
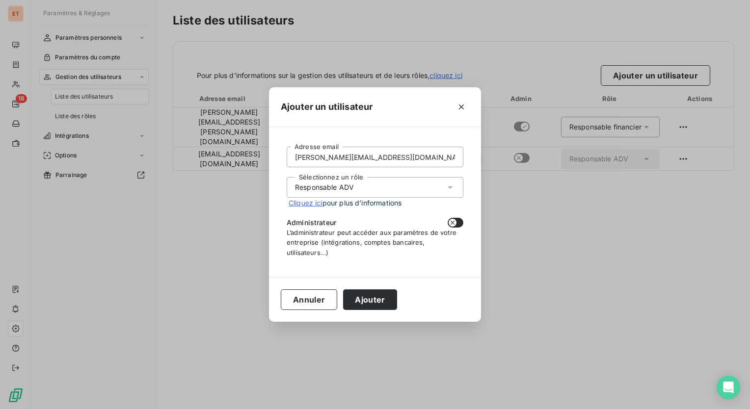
click at [450, 193] on div "Sélectionnez un rôle Responsable ADV" at bounding box center [374, 187] width 177 height 21
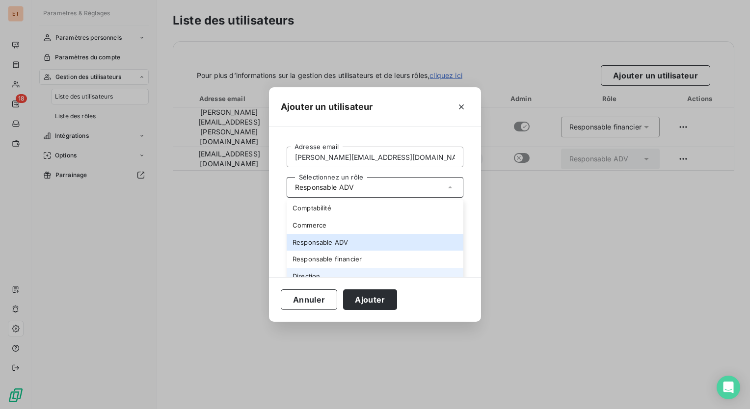
scroll to position [8, 0]
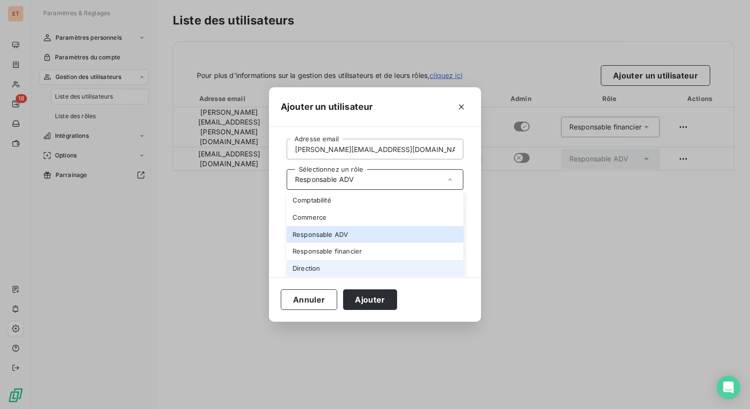
click at [321, 274] on li "Direction" at bounding box center [374, 268] width 177 height 17
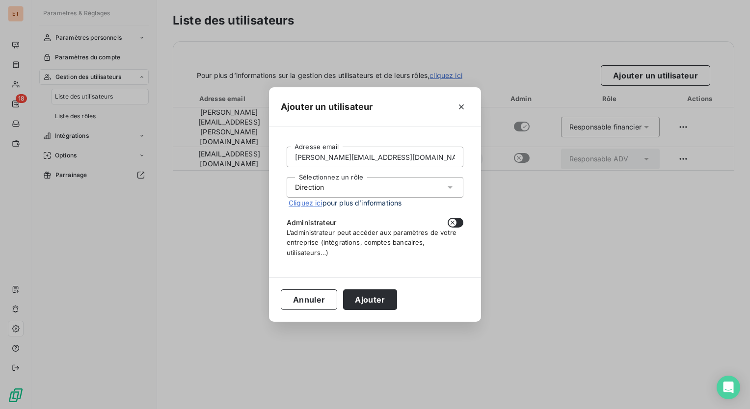
scroll to position [0, 0]
click at [375, 303] on button "Ajouter" at bounding box center [369, 299] width 53 height 21
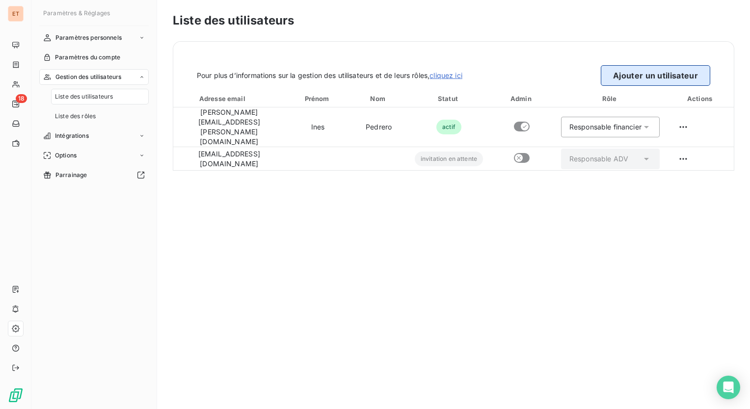
click at [670, 71] on button "Ajouter un utilisateur" at bounding box center [654, 75] width 109 height 21
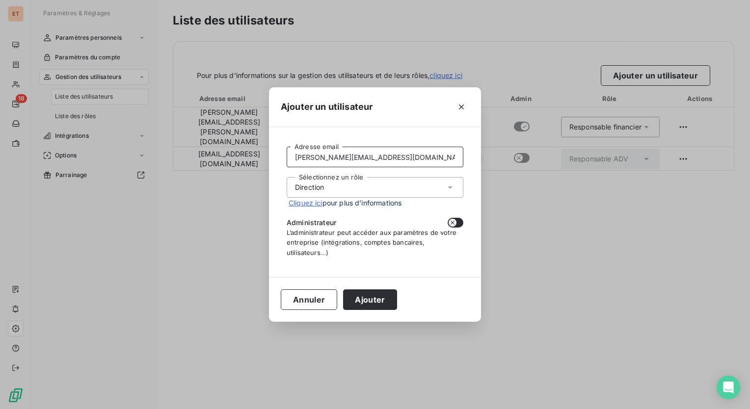
drag, startPoint x: 435, startPoint y: 158, endPoint x: 253, endPoint y: 166, distance: 182.2
click at [261, 165] on div "Ajouter un utilisateur [EMAIL_ADDRESS][DOMAIN_NAME] Adresse email Sélectionnez …" at bounding box center [375, 204] width 750 height 409
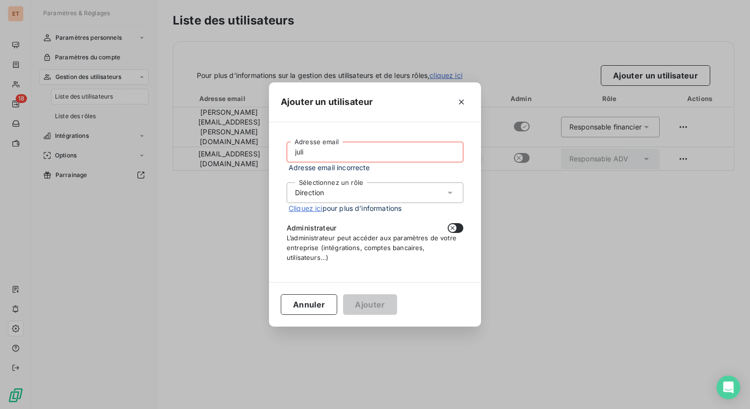
type input "[PERSON_NAME][EMAIL_ADDRESS][DOMAIN_NAME]"
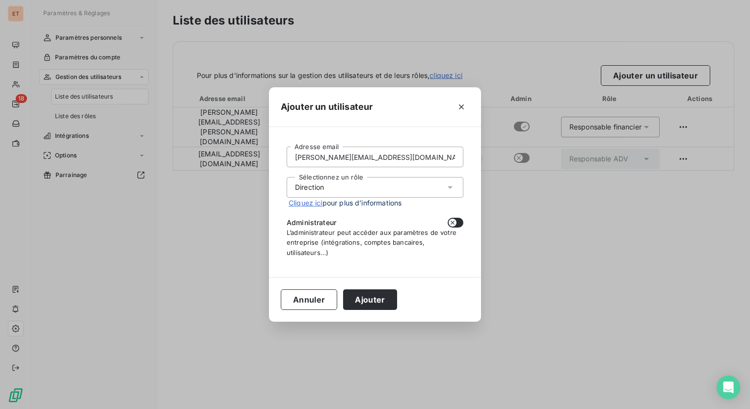
click at [366, 188] on div "Sélectionnez un rôle Direction" at bounding box center [374, 187] width 177 height 21
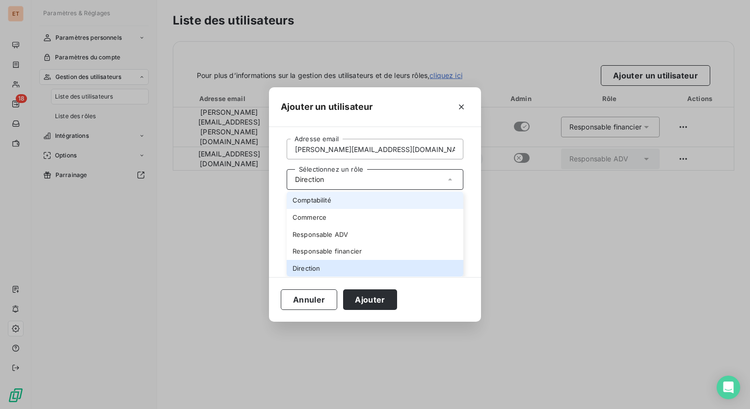
click at [334, 204] on li "Comptabilité" at bounding box center [374, 200] width 177 height 17
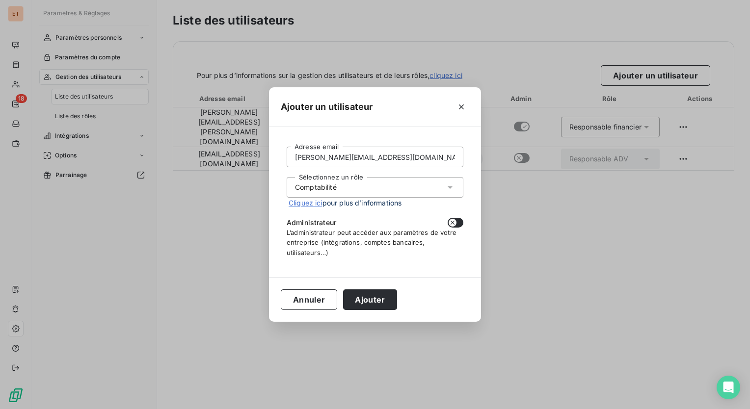
scroll to position [0, 0]
click at [376, 301] on button "Ajouter" at bounding box center [369, 299] width 53 height 21
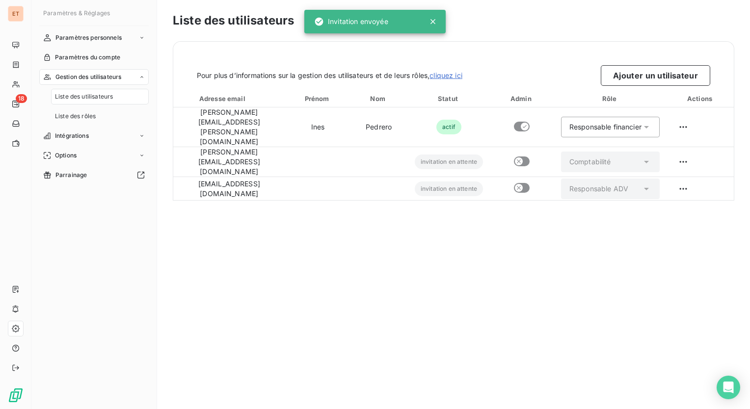
click at [514, 270] on div "Liste des utilisateurs Pour plus d’informations sur la gestion des utilisateurs…" at bounding box center [453, 204] width 593 height 409
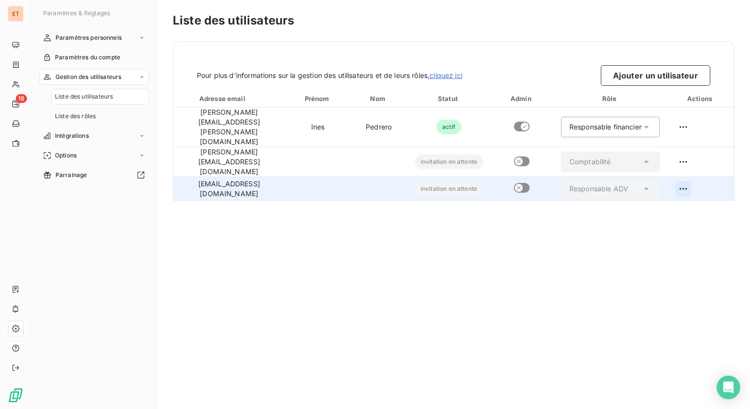
click at [696, 168] on html "ET 18 Paramètres & Réglages Paramètres personnels Paramètres du compte Gestion …" at bounding box center [375, 204] width 750 height 409
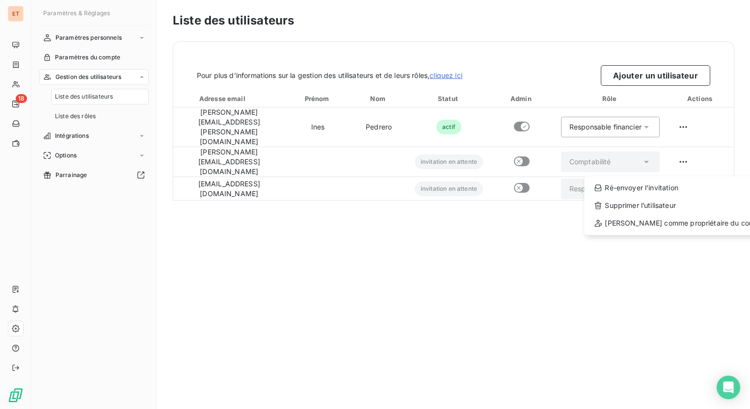
click at [482, 202] on html "ET 18 Paramètres & Réglages Paramètres personnels Paramètres du compte Gestion …" at bounding box center [375, 204] width 750 height 409
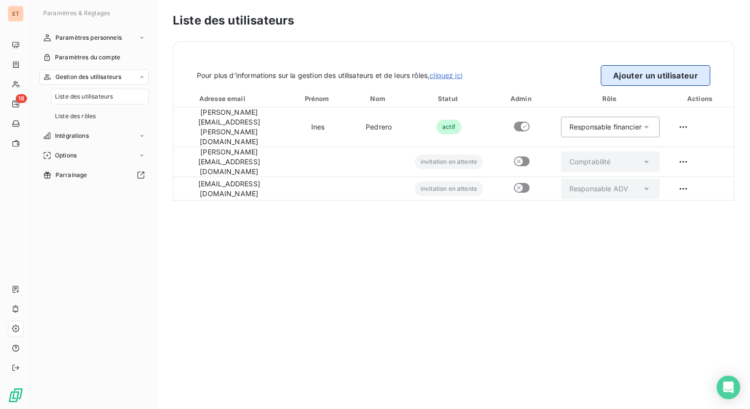
click at [629, 79] on button "Ajouter un utilisateur" at bounding box center [654, 75] width 109 height 21
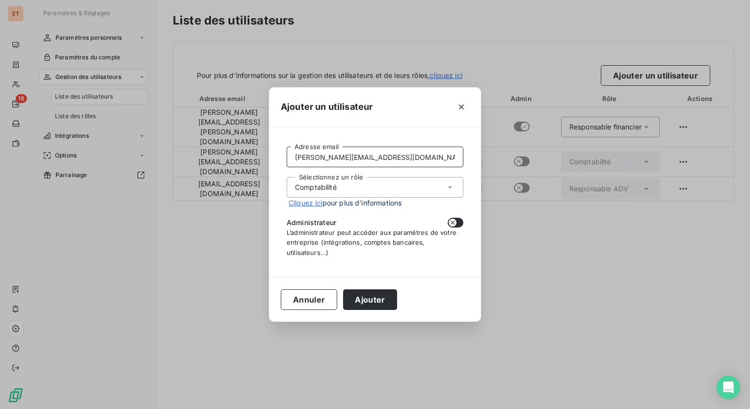
drag, startPoint x: 429, startPoint y: 151, endPoint x: 200, endPoint y: 156, distance: 229.6
click at [202, 156] on div "Ajouter un utilisateur [EMAIL_ADDRESS][PERSON_NAME][DOMAIN_NAME] Adresse email …" at bounding box center [375, 204] width 750 height 409
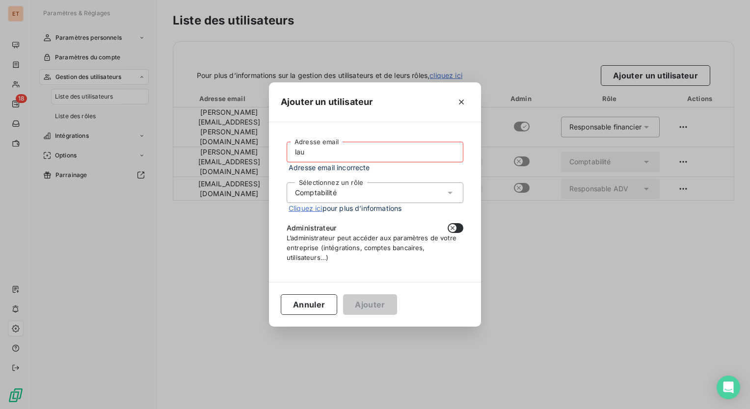
type input "[PERSON_NAME][EMAIL_ADDRESS][DOMAIN_NAME]"
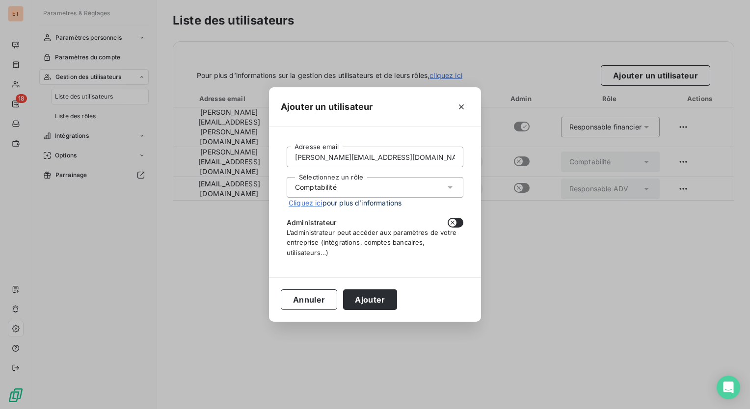
click at [453, 191] on icon at bounding box center [450, 187] width 10 height 10
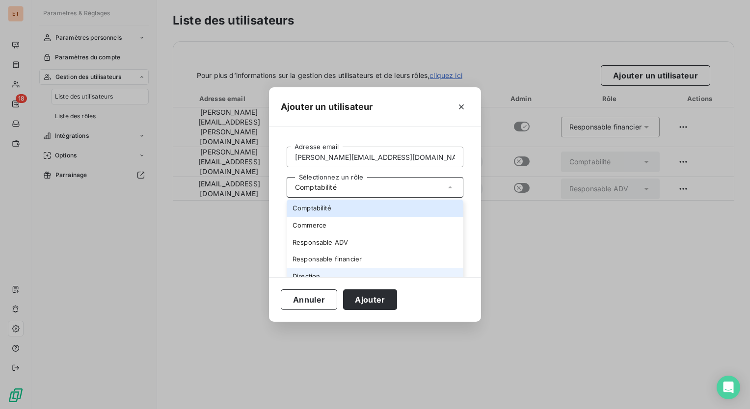
scroll to position [8, 0]
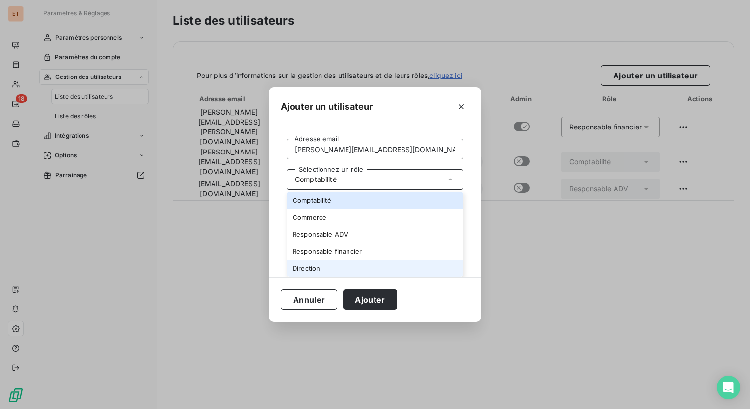
click at [326, 271] on li "Direction" at bounding box center [374, 268] width 177 height 17
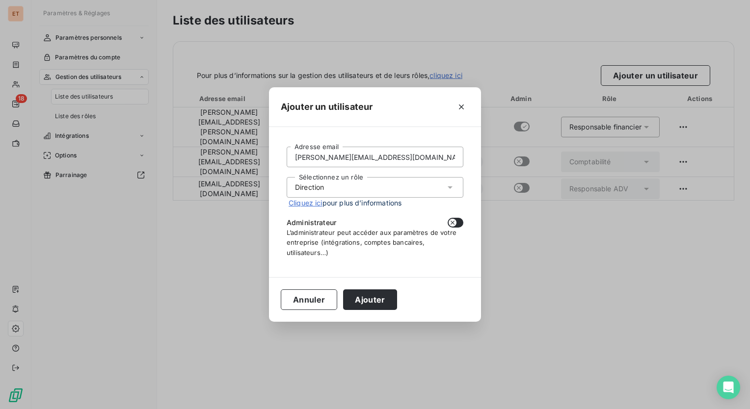
scroll to position [0, 0]
click at [377, 301] on button "Ajouter" at bounding box center [369, 299] width 53 height 21
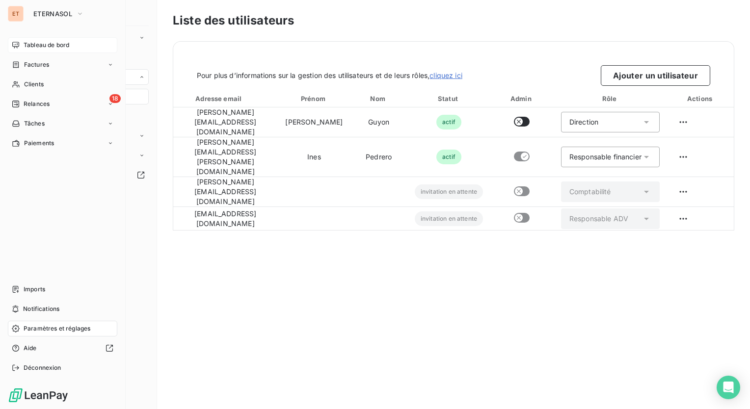
click at [43, 46] on span "Tableau de bord" at bounding box center [47, 45] width 46 height 9
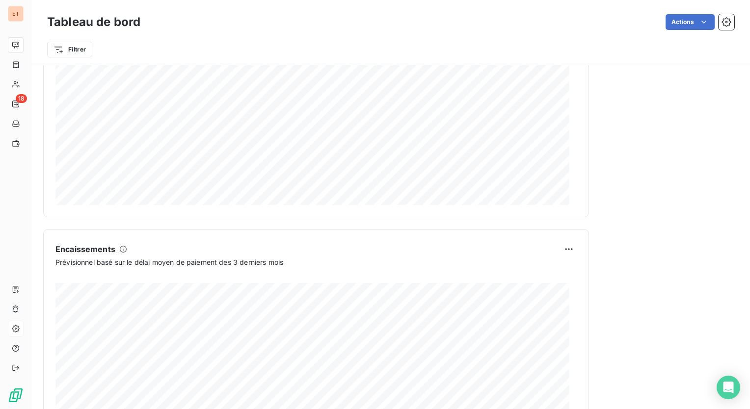
scroll to position [540, 0]
